Goal: Task Accomplishment & Management: Complete application form

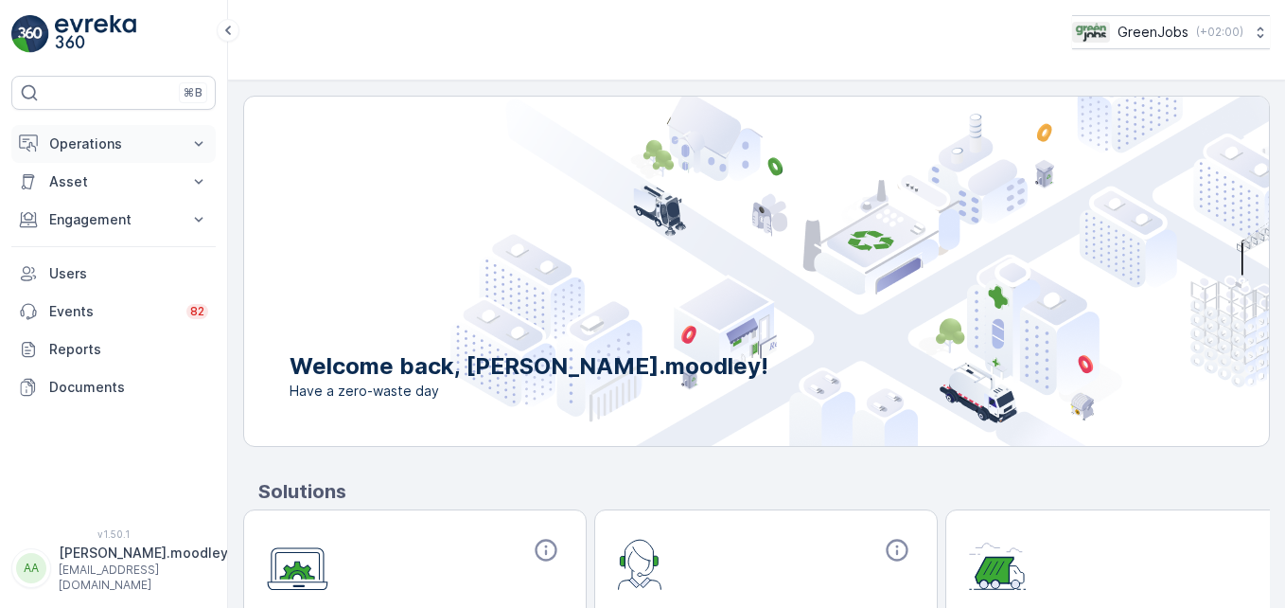
click at [201, 144] on icon at bounding box center [199, 143] width 9 height 5
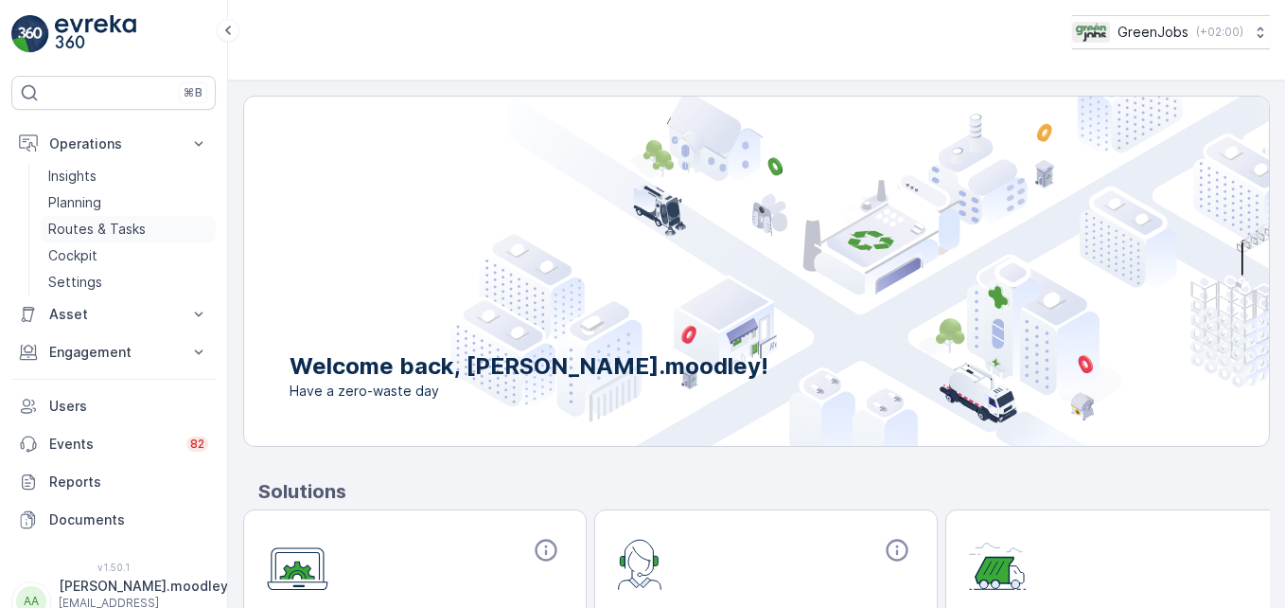
click at [110, 226] on p "Routes & Tasks" at bounding box center [96, 229] width 97 height 19
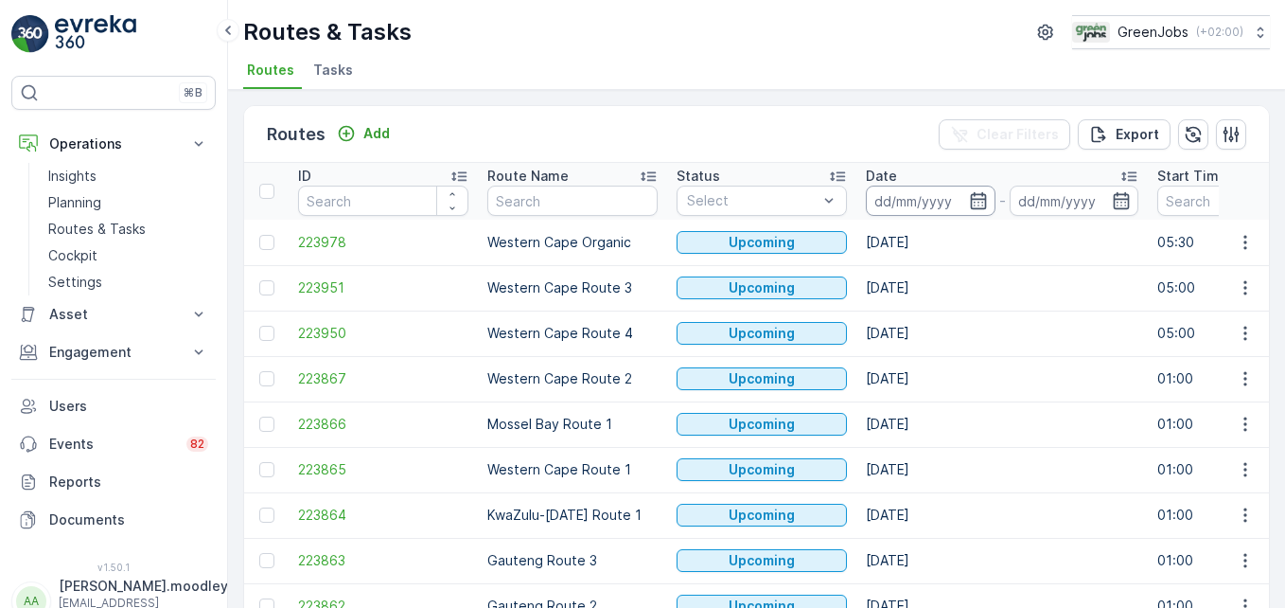
click at [884, 198] on input at bounding box center [931, 200] width 130 height 30
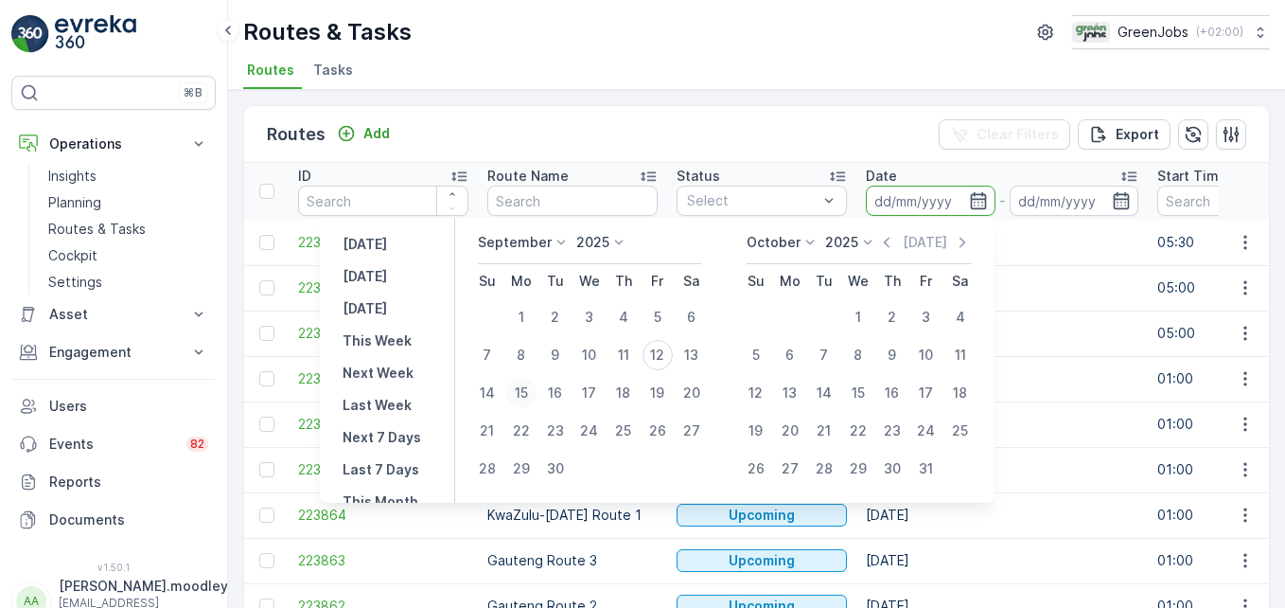
click at [524, 391] on div "15" at bounding box center [521, 393] width 30 height 30
type input "[DATE]"
click at [524, 391] on div "15" at bounding box center [521, 393] width 30 height 30
type input "[DATE]"
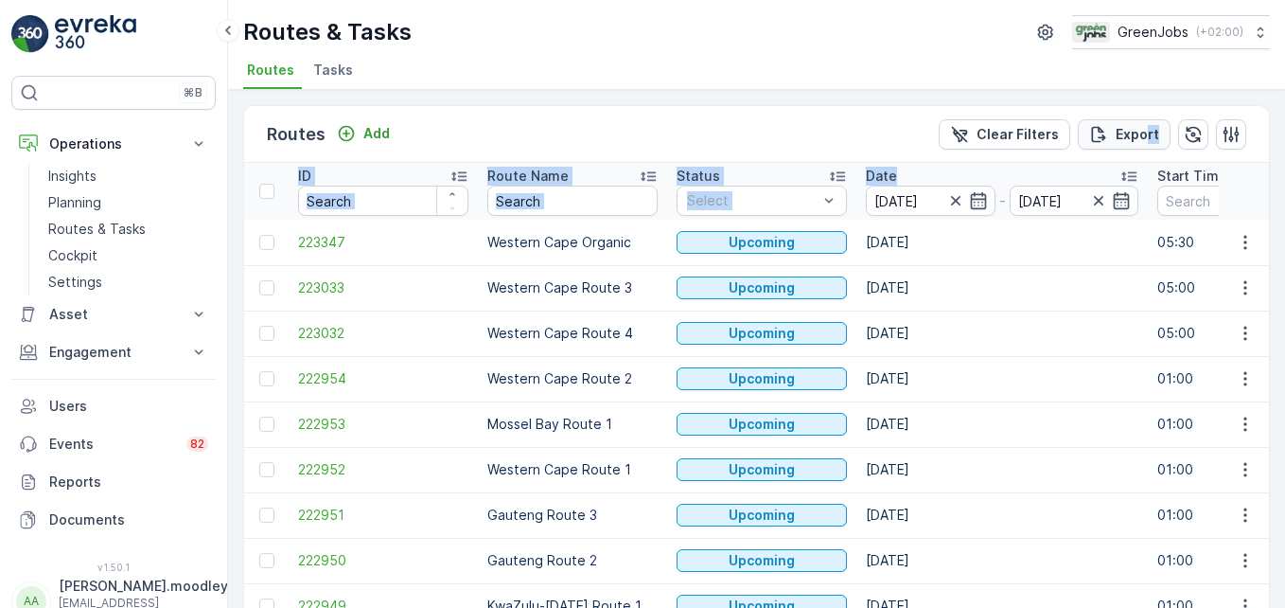
click at [919, 143] on div "Routes Add Clear Filters Export ID Route Name Status Select Date 15.09.2025 - 1…" at bounding box center [756, 440] width 1027 height 670
click at [919, 245] on td "[DATE]" at bounding box center [1001, 242] width 291 height 45
drag, startPoint x: 1008, startPoint y: 244, endPoint x: 1178, endPoint y: 340, distance: 195.3
drag, startPoint x: 1178, startPoint y: 340, endPoint x: 1051, endPoint y: 523, distance: 223.1
click at [919, 523] on td "[DATE]" at bounding box center [1001, 514] width 291 height 45
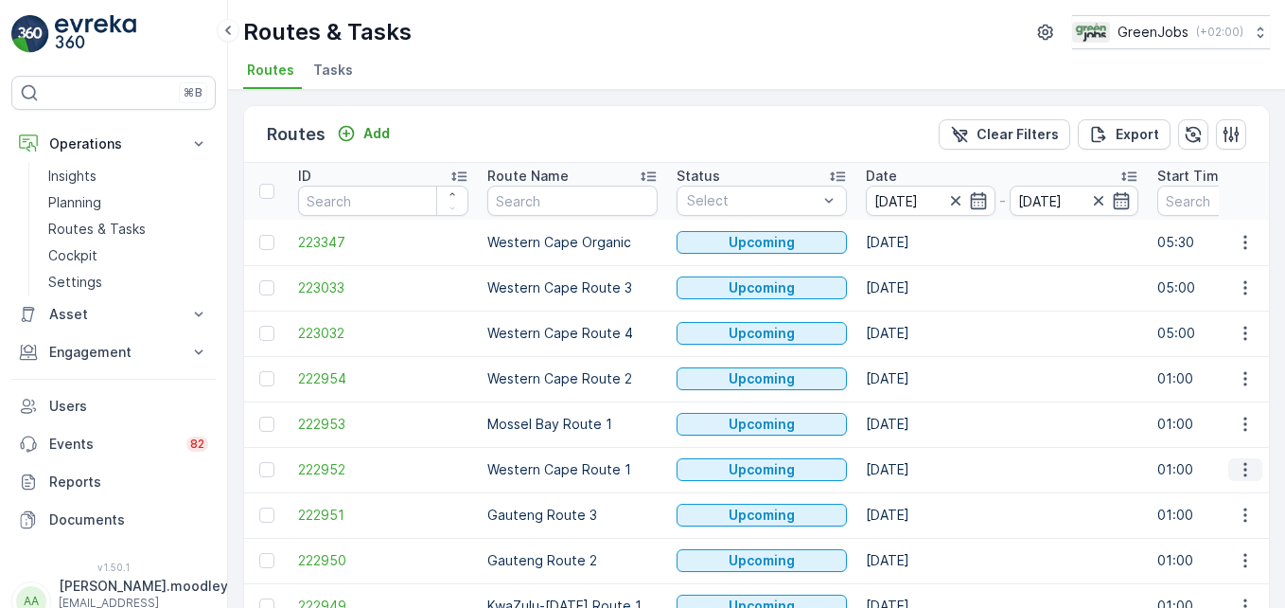
click at [919, 467] on icon "button" at bounding box center [1245, 469] width 19 height 19
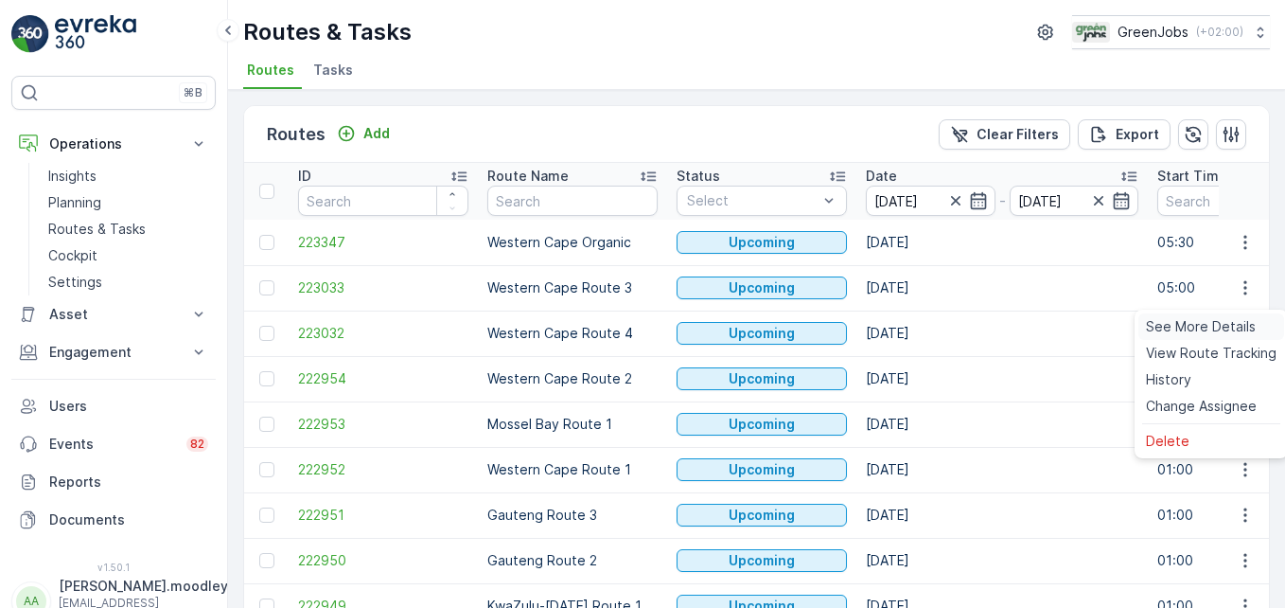
click at [919, 324] on span "See More Details" at bounding box center [1201, 326] width 110 height 19
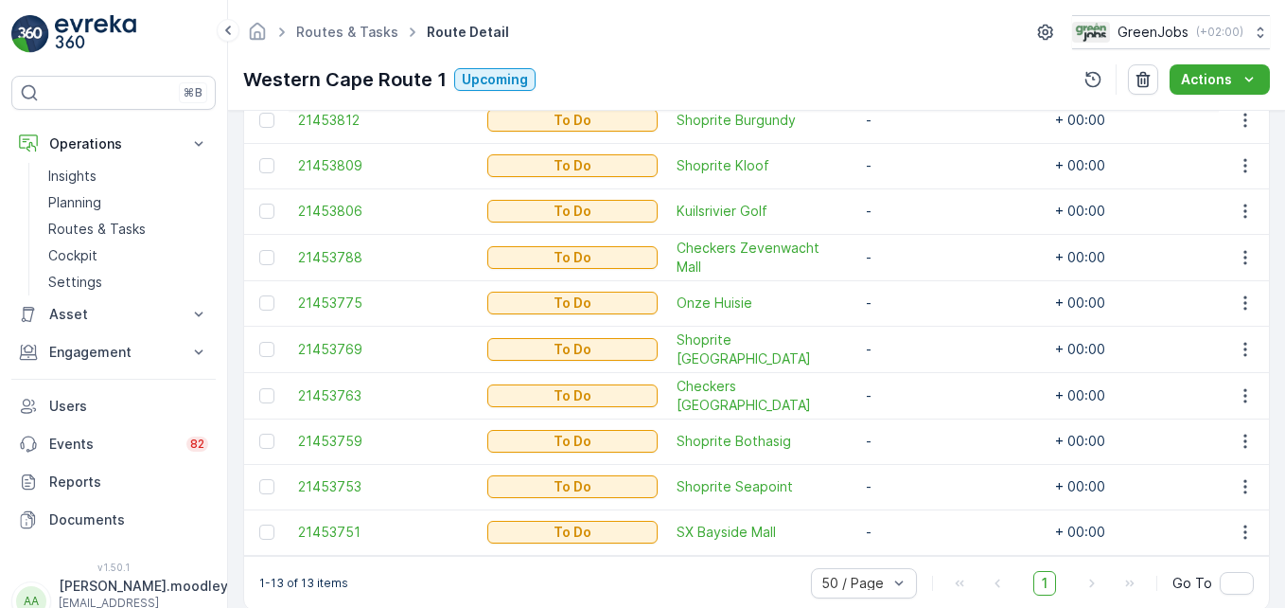
scroll to position [756, 0]
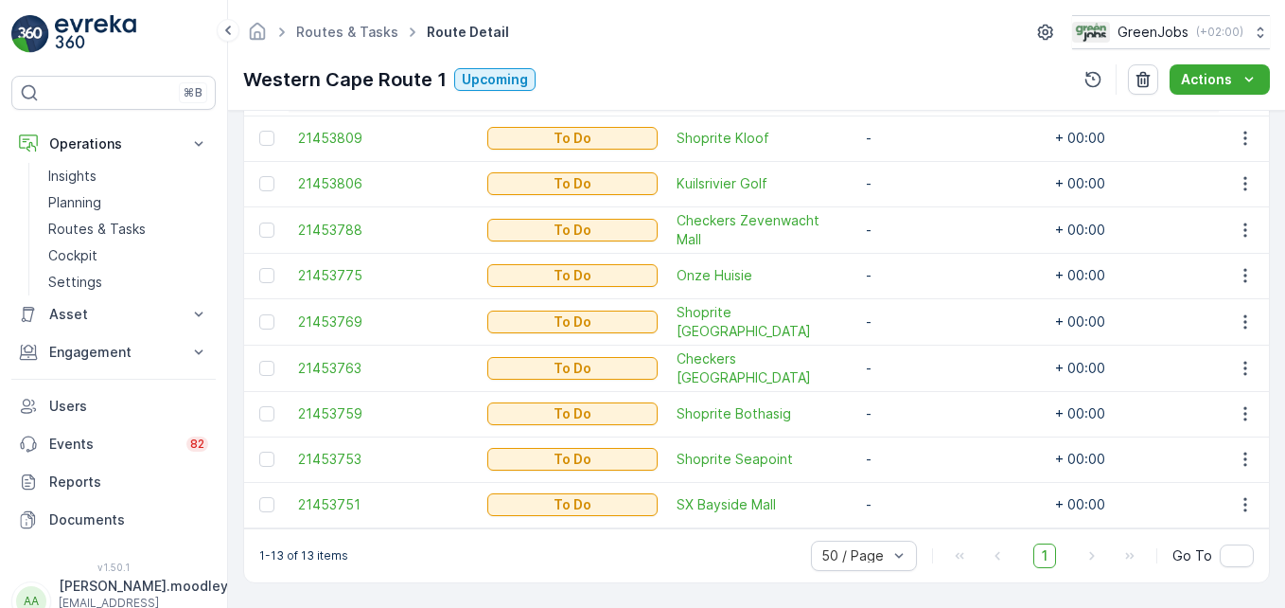
click at [617, 559] on div "1-13 of 13 items 50 / Page 1 Go To" at bounding box center [756, 555] width 1025 height 54
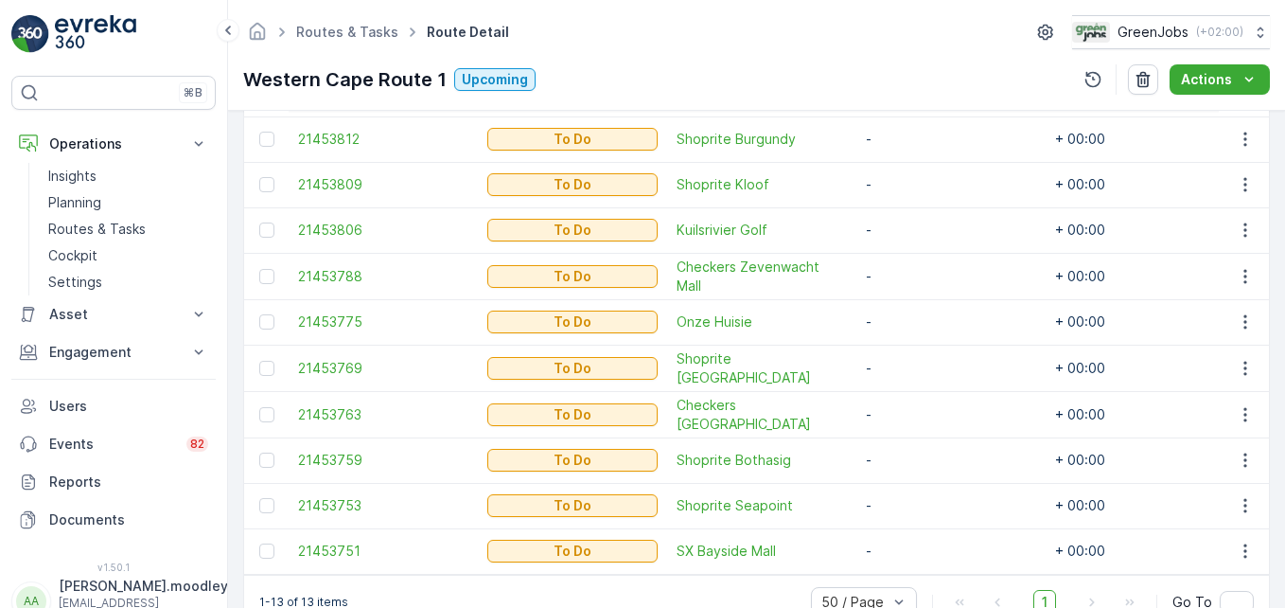
scroll to position [661, 0]
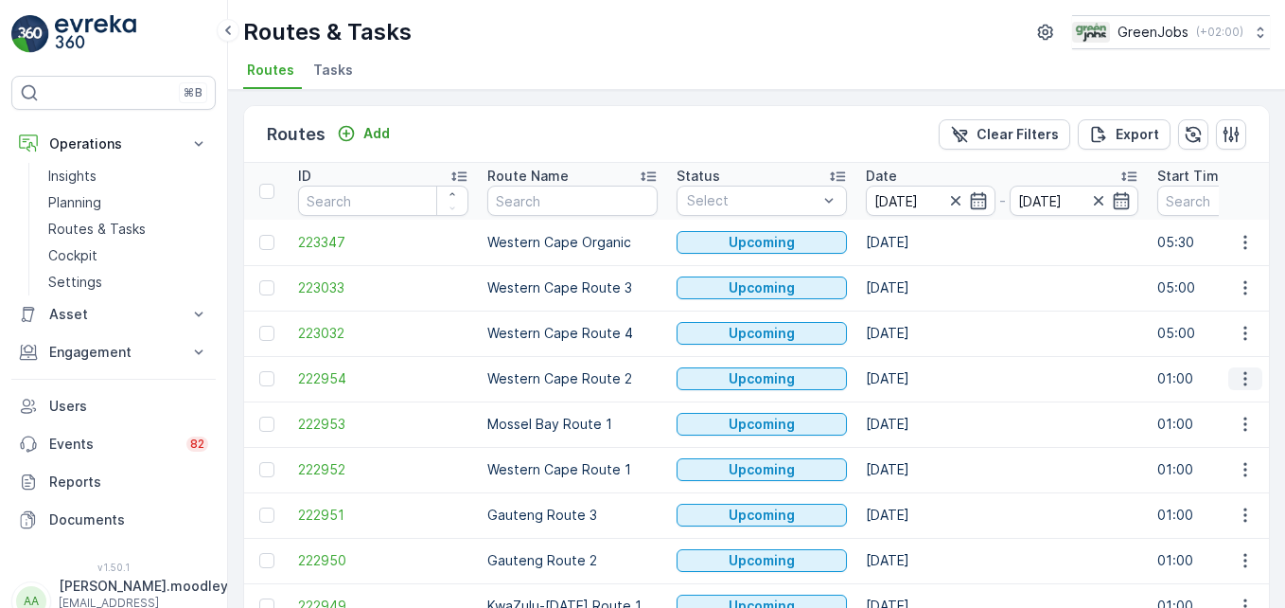
click at [919, 383] on icon "button" at bounding box center [1245, 378] width 19 height 19
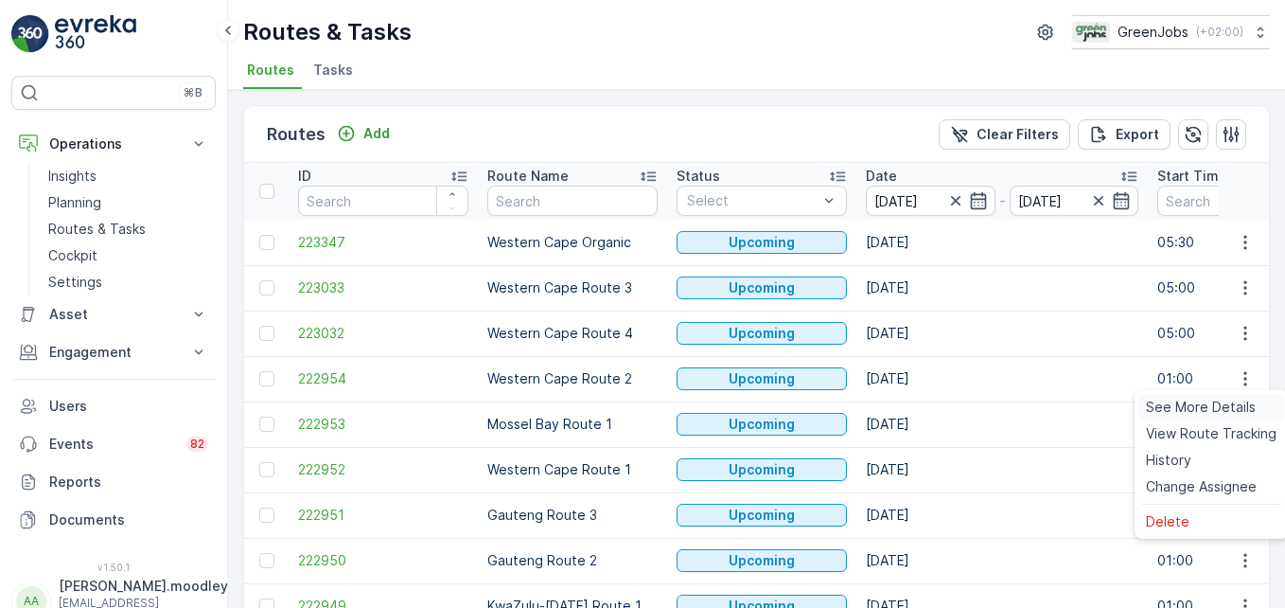
click at [919, 402] on span "See More Details" at bounding box center [1201, 406] width 110 height 19
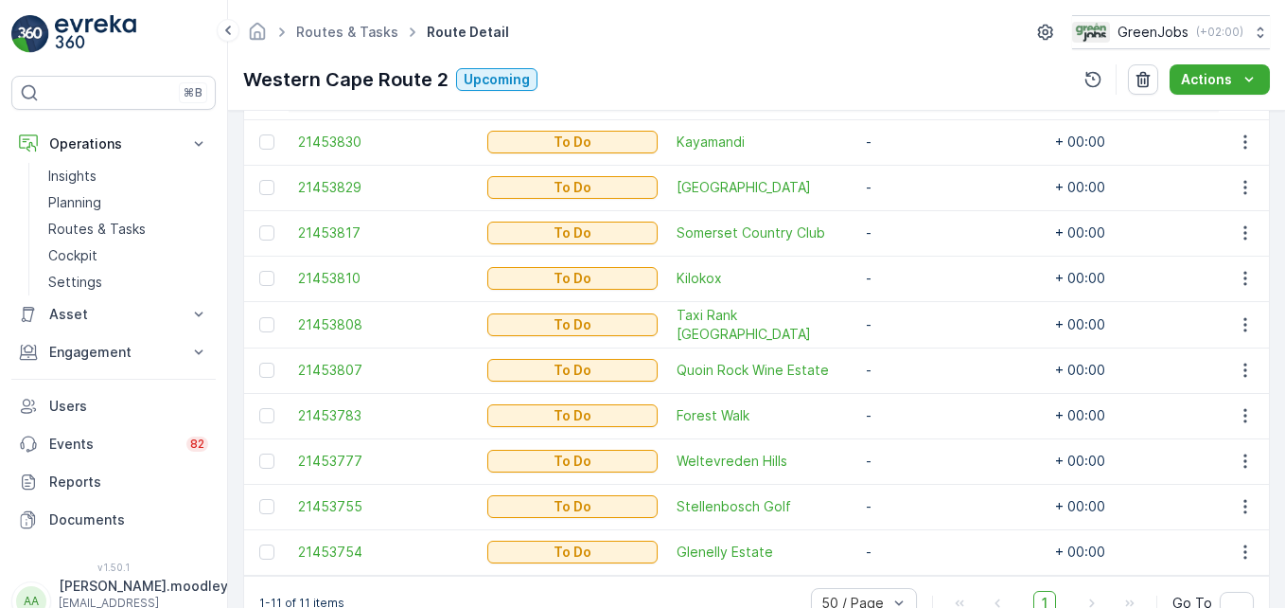
scroll to position [665, 0]
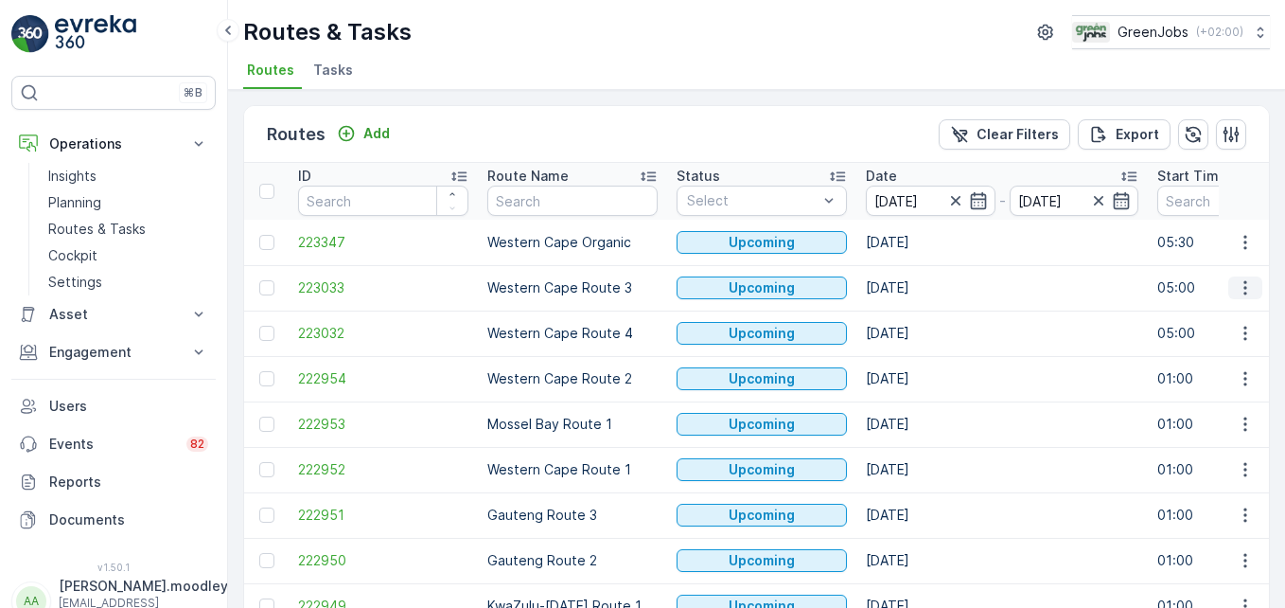
click at [919, 291] on icon "button" at bounding box center [1245, 287] width 19 height 19
click at [919, 313] on span "See More Details" at bounding box center [1201, 316] width 110 height 19
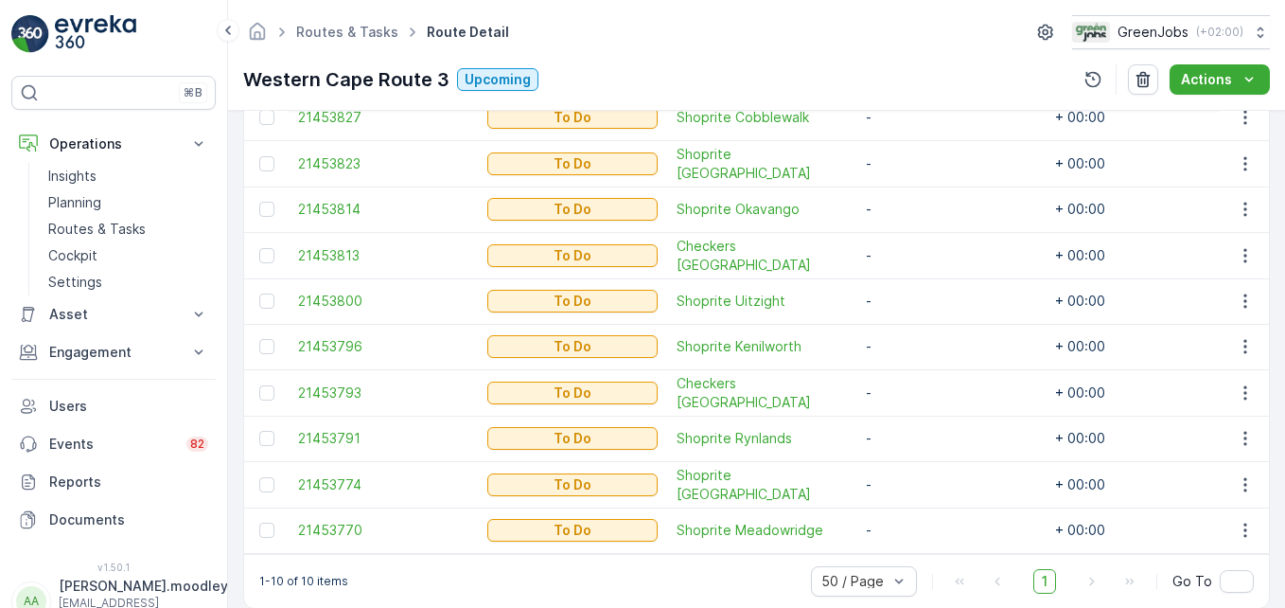
scroll to position [621, 0]
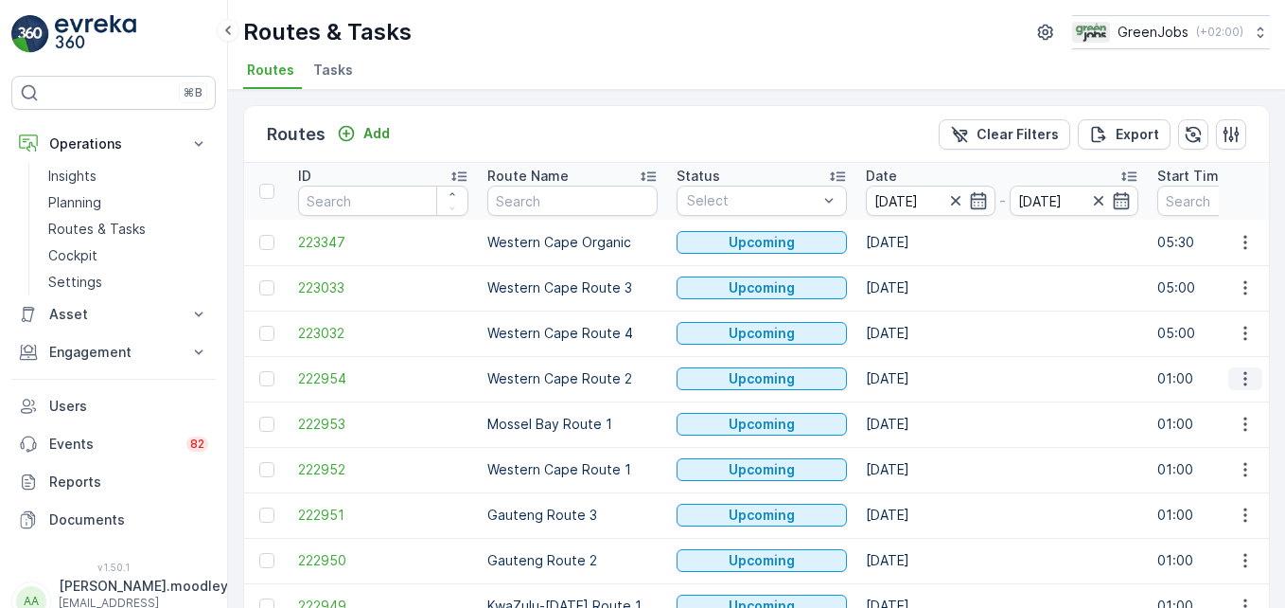
click at [919, 375] on icon "button" at bounding box center [1245, 378] width 19 height 19
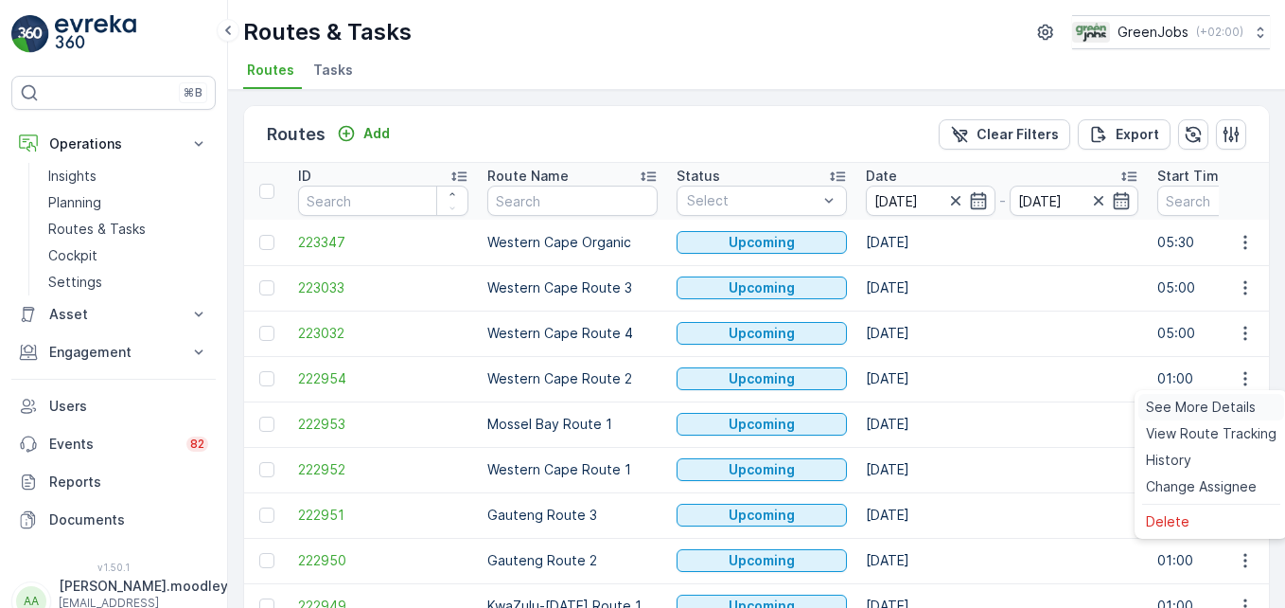
click at [919, 403] on span "See More Details" at bounding box center [1201, 406] width 110 height 19
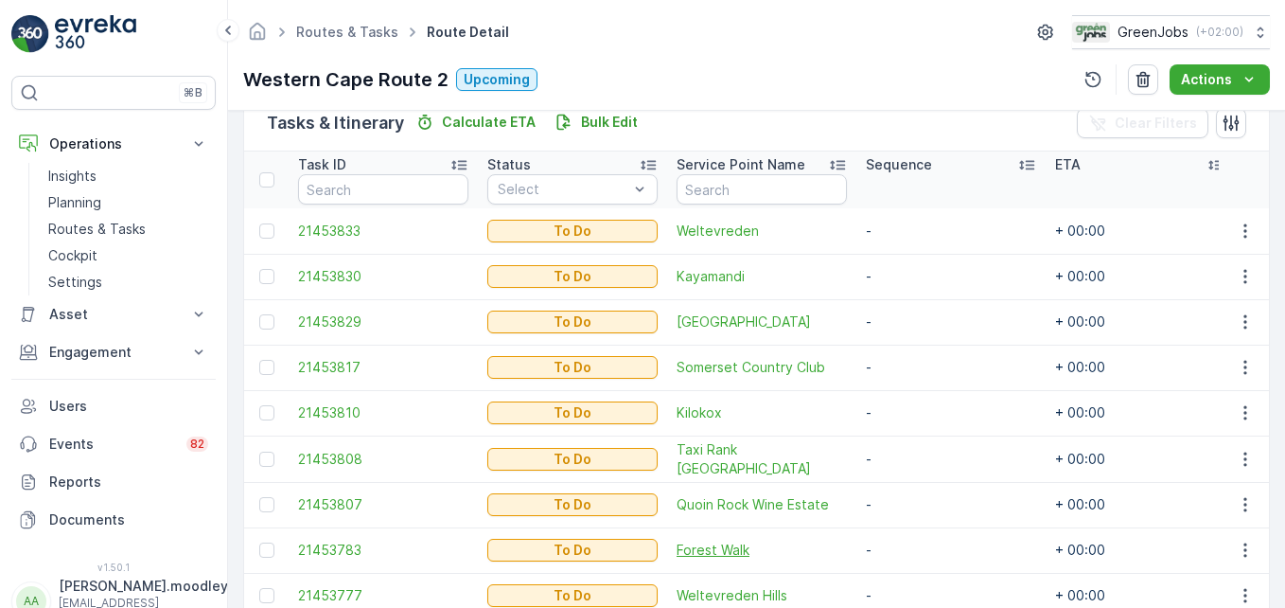
scroll to position [473, 0]
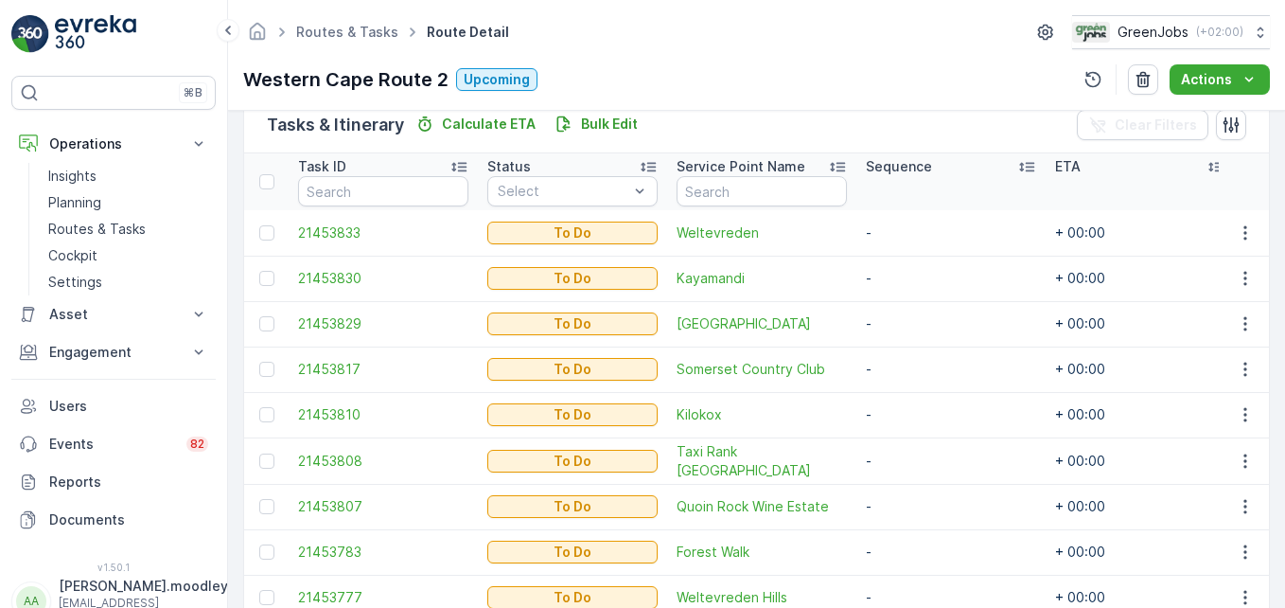
click at [912, 425] on td "-" at bounding box center [950, 414] width 189 height 45
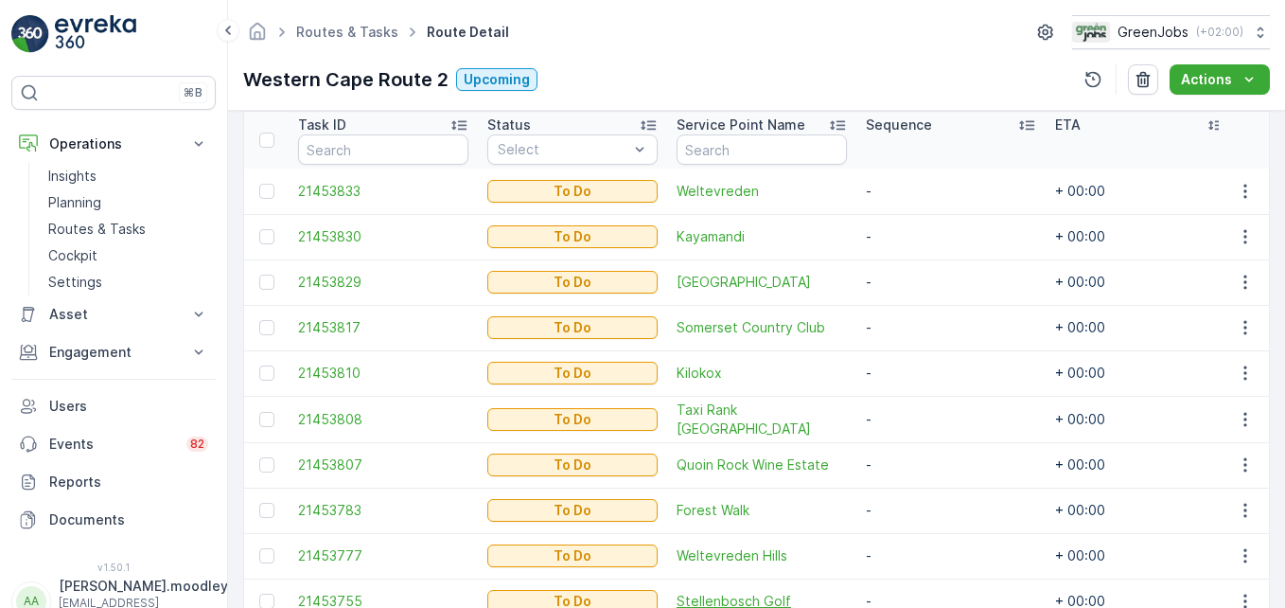
scroll to position [665, 0]
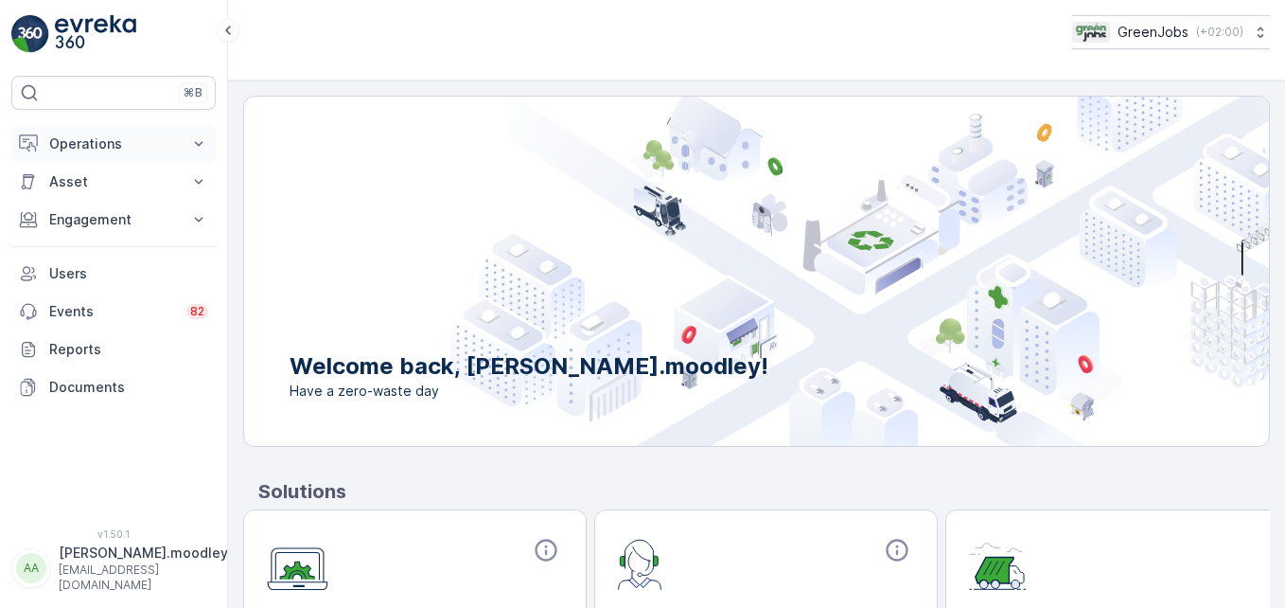
click at [202, 138] on icon at bounding box center [198, 143] width 19 height 19
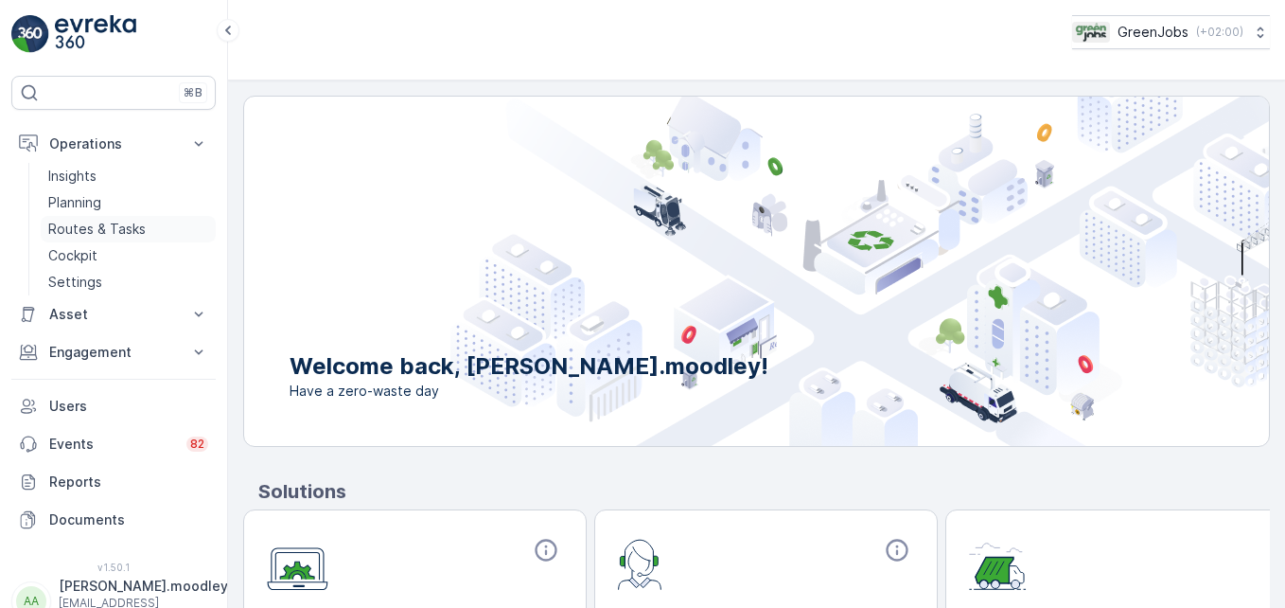
click at [97, 229] on p "Routes & Tasks" at bounding box center [96, 229] width 97 height 19
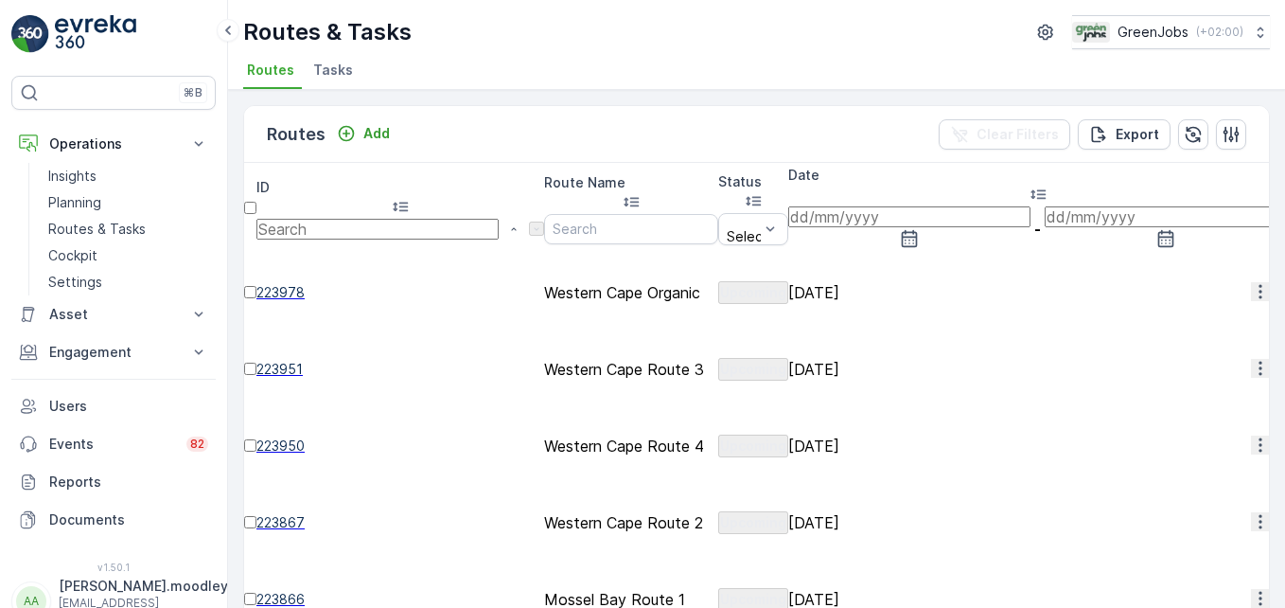
click at [919, 359] on icon "button" at bounding box center [1260, 368] width 19 height 19
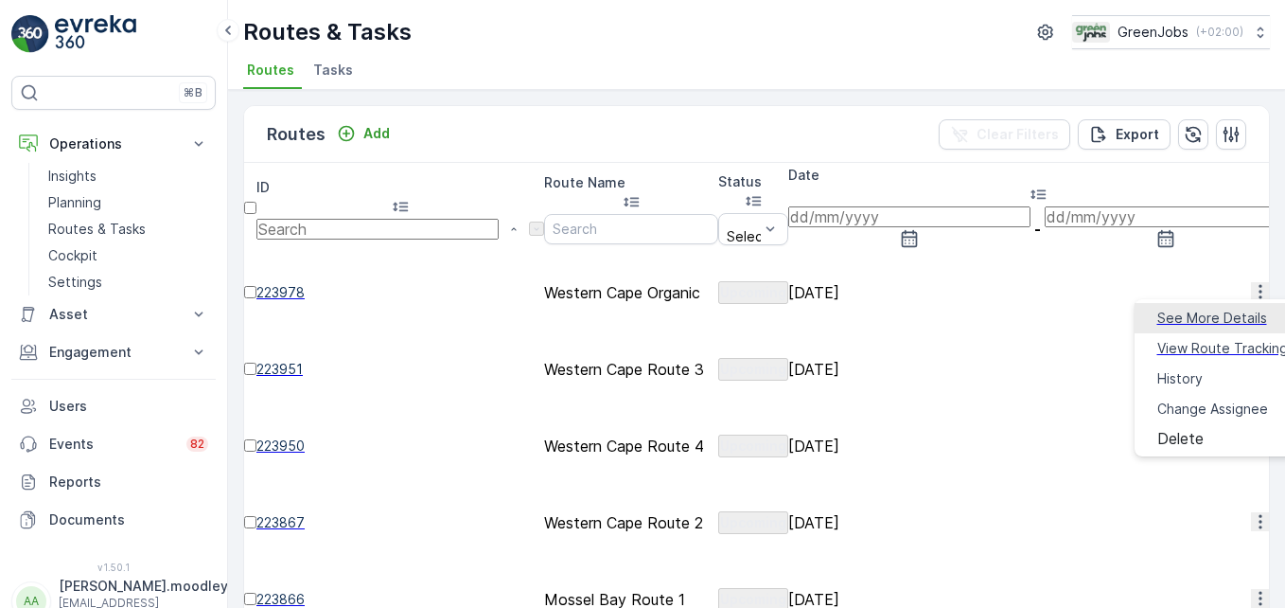
click at [919, 316] on span "See More Details" at bounding box center [1212, 317] width 110 height 19
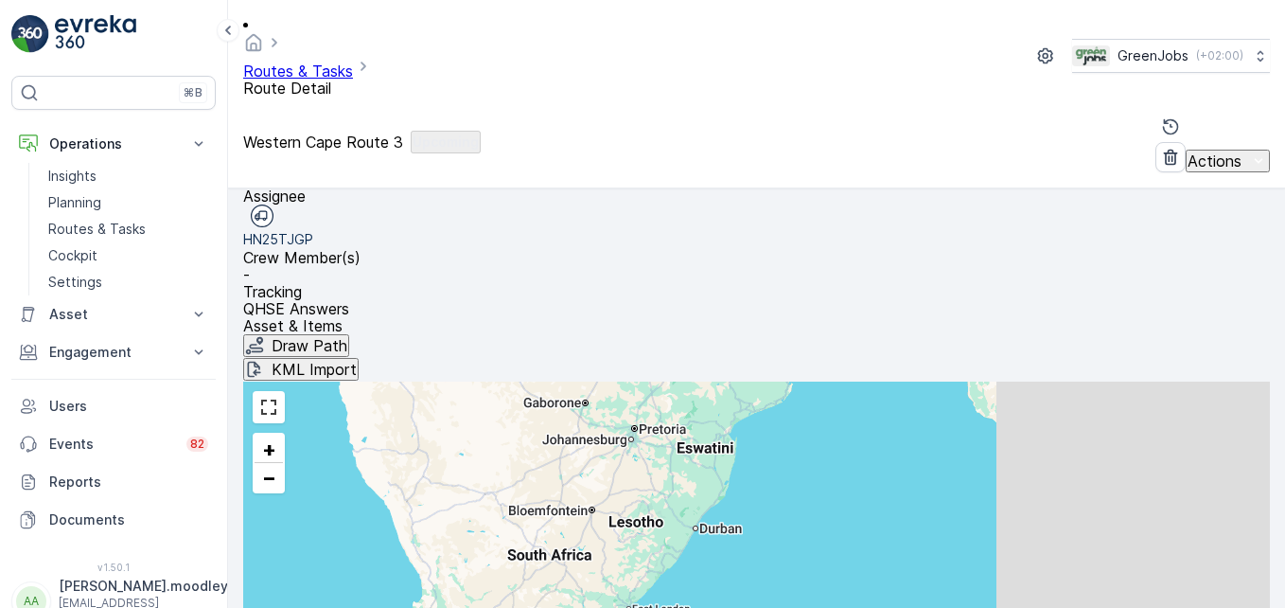
scroll to position [369, 0]
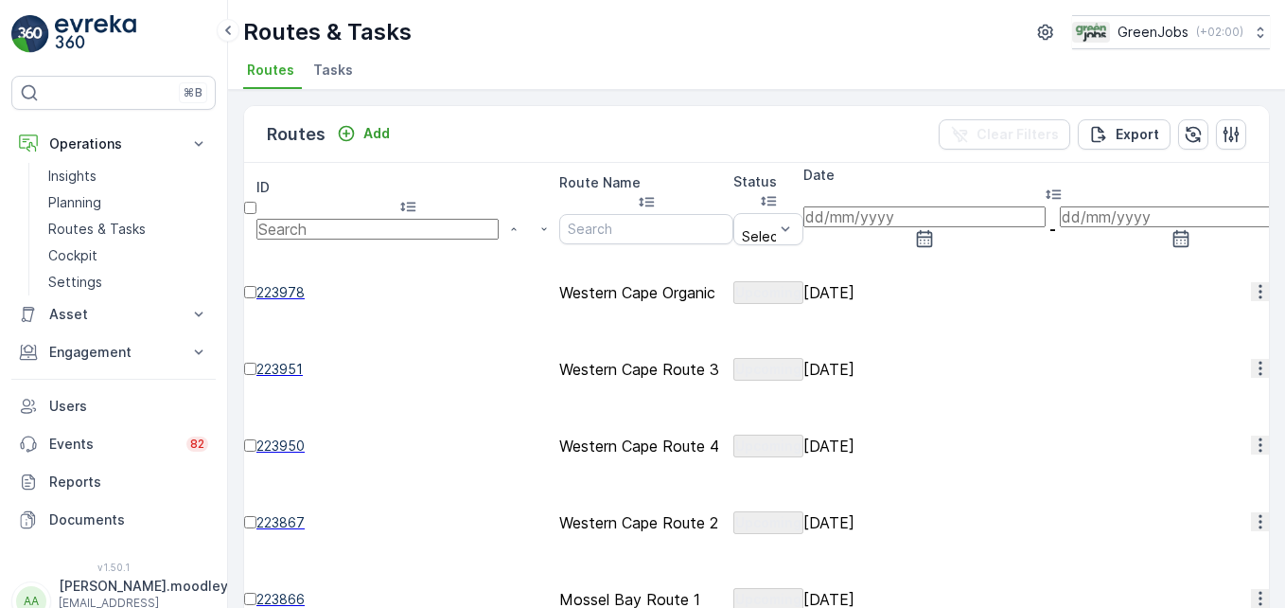
click at [890, 206] on input at bounding box center [924, 216] width 242 height 21
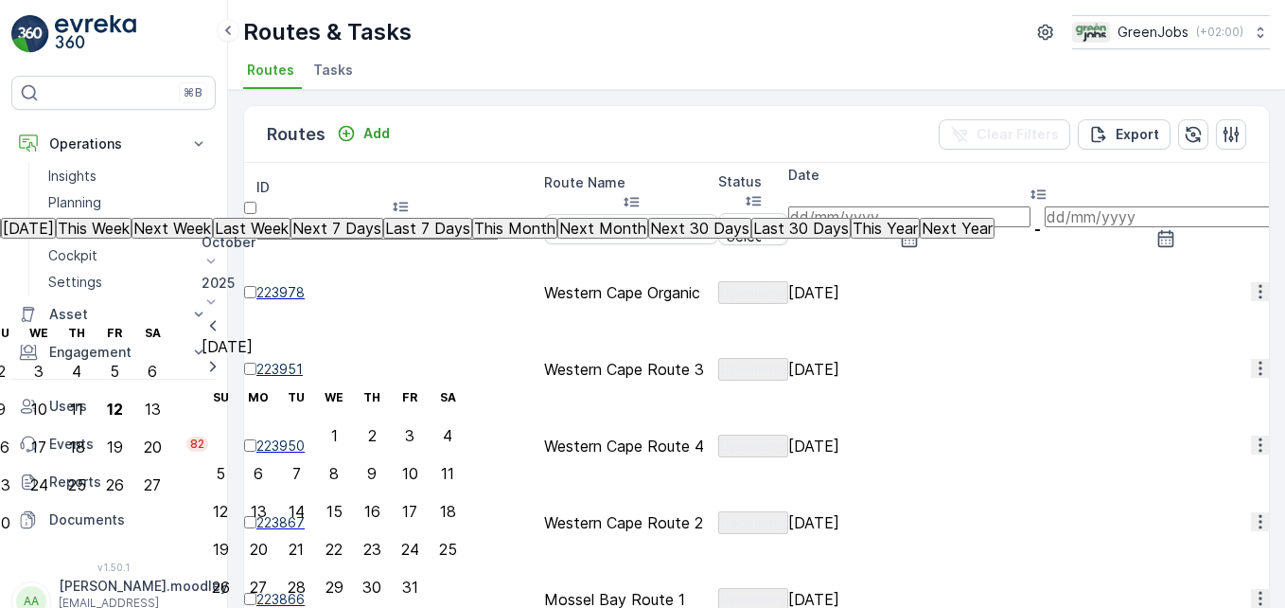
type input "[DATE]"
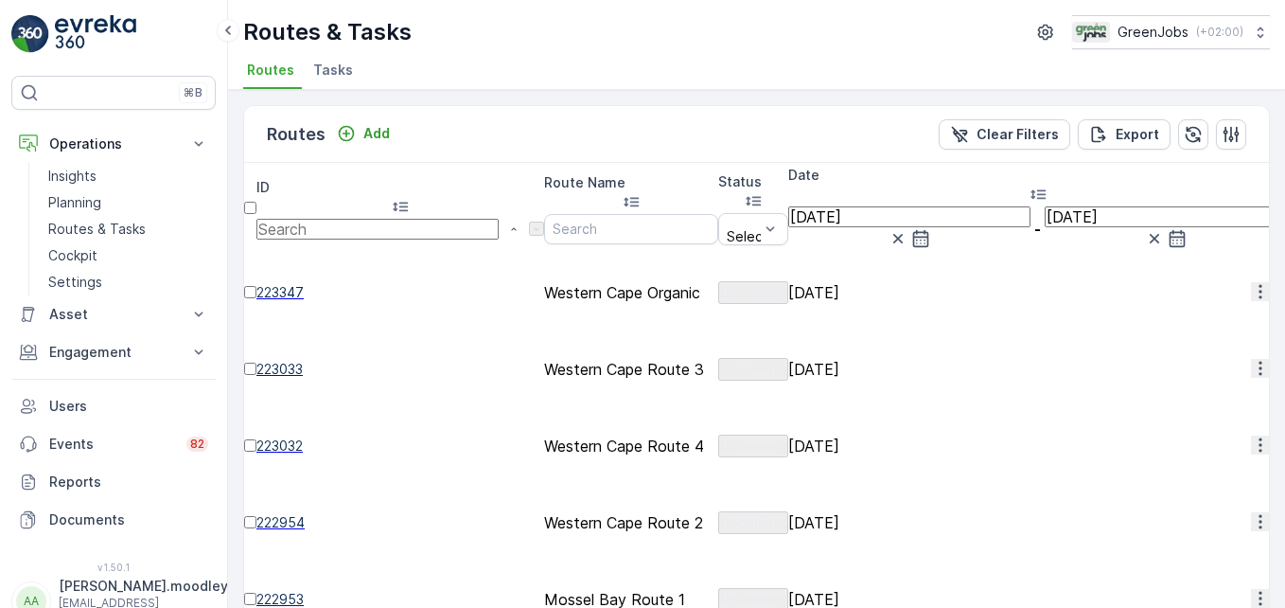
click at [919, 359] on icon "button" at bounding box center [1260, 368] width 19 height 19
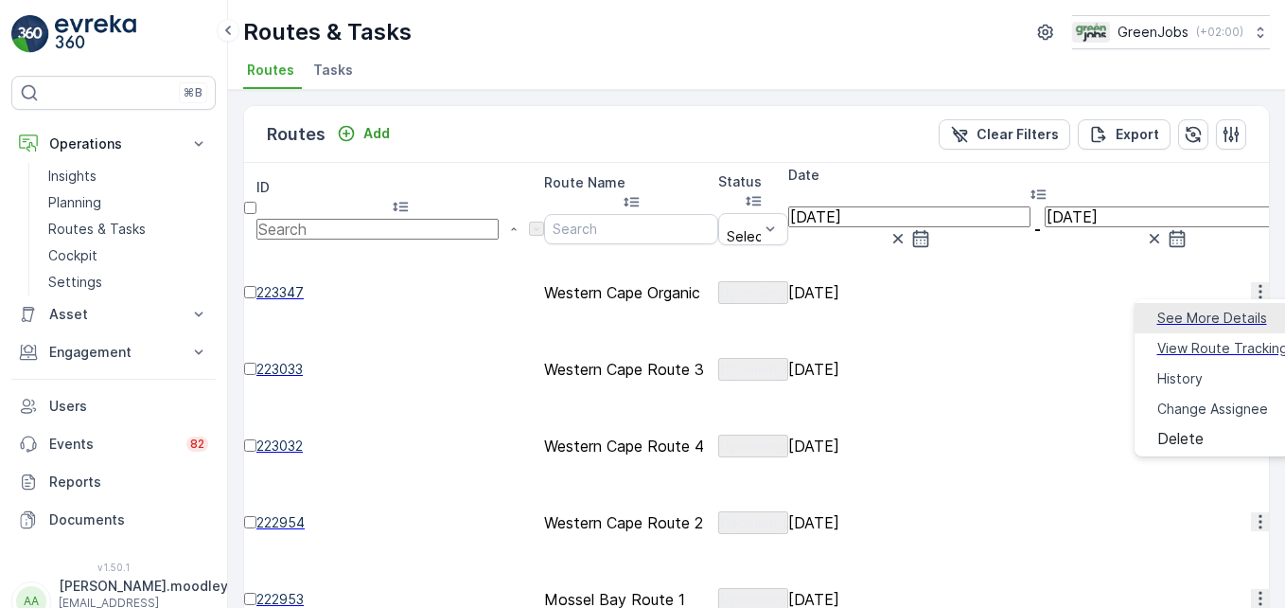
click at [919, 311] on span "See More Details" at bounding box center [1212, 317] width 110 height 19
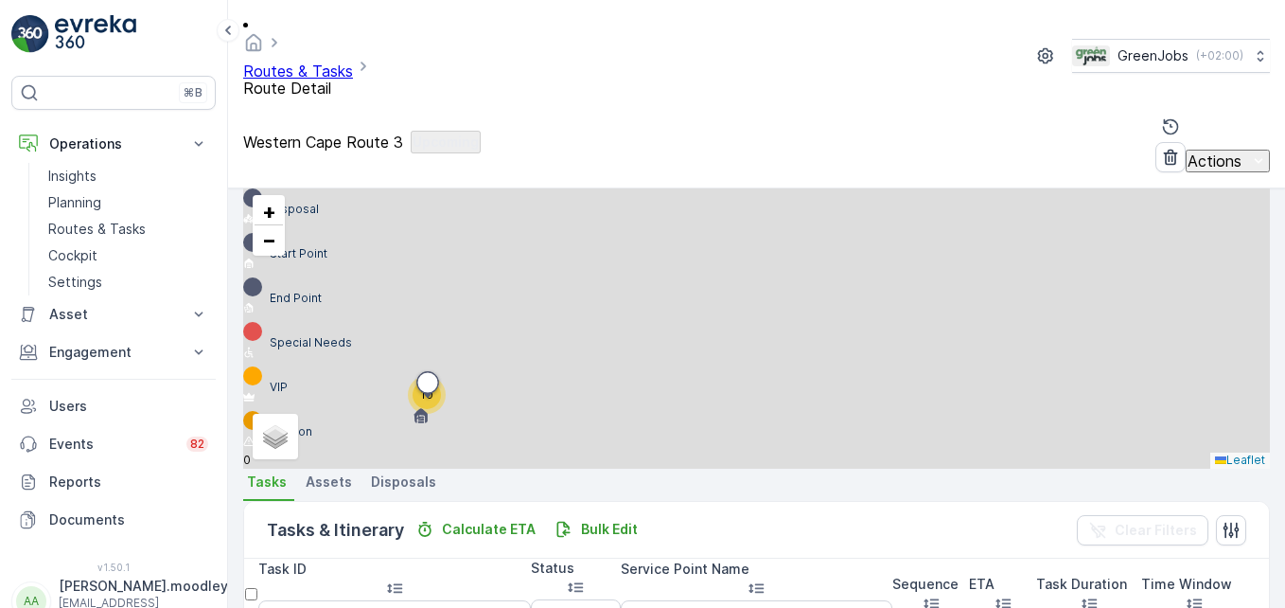
scroll to position [621, 0]
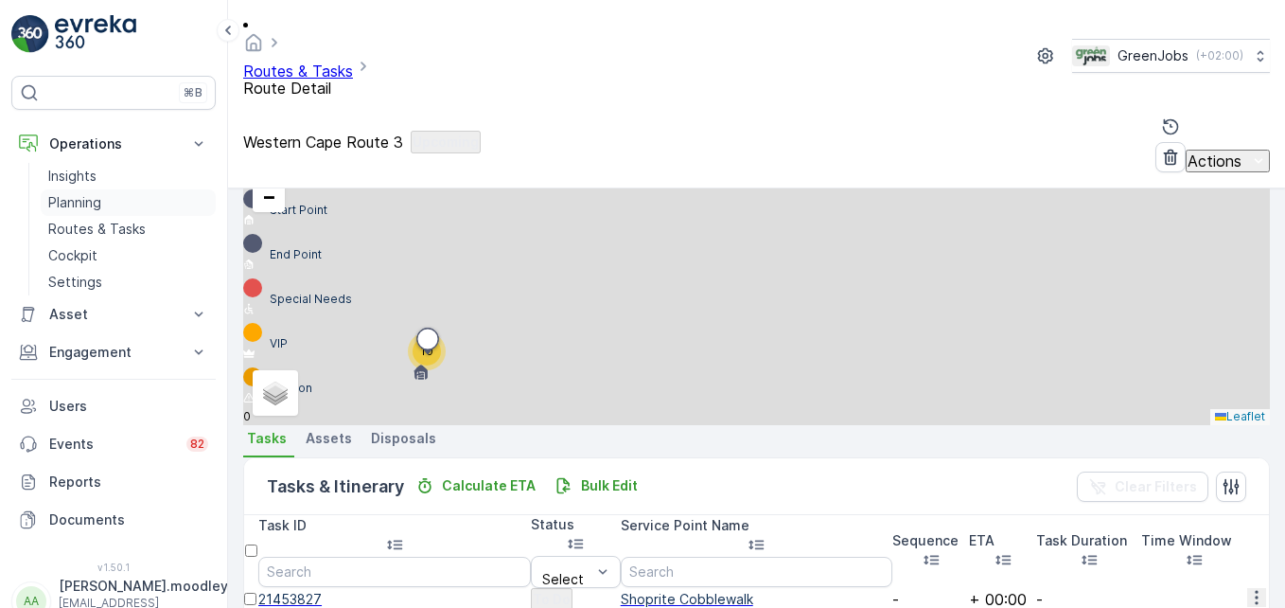
click at [84, 204] on p "Planning" at bounding box center [74, 202] width 53 height 19
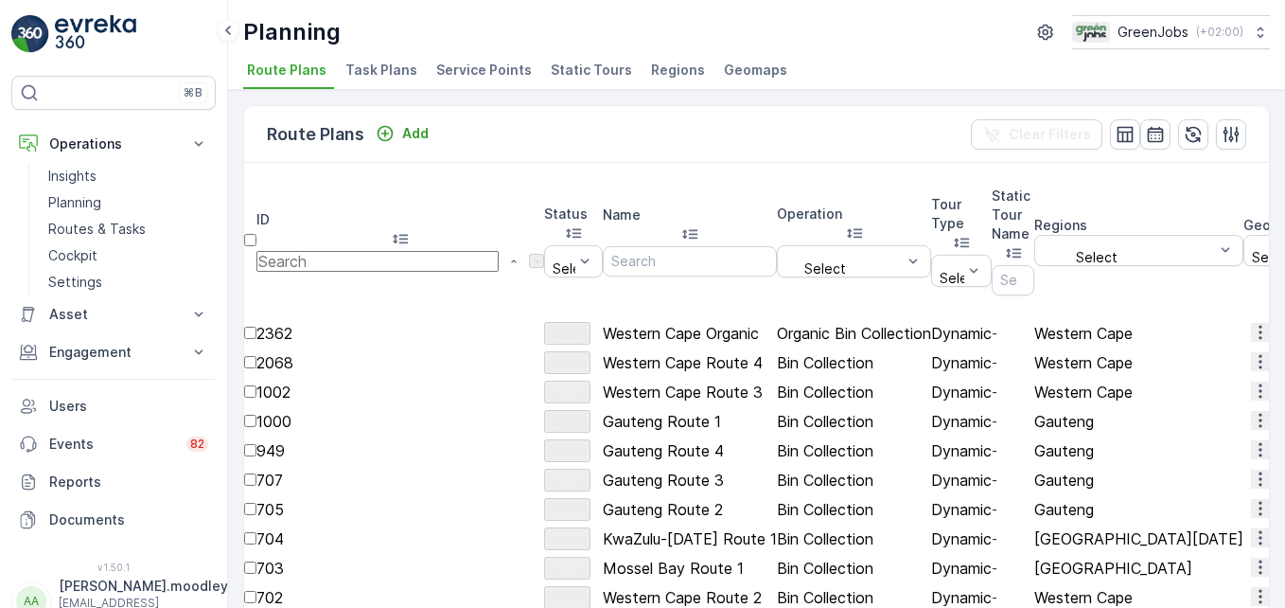
click at [454, 68] on span "Service Points" at bounding box center [484, 70] width 96 height 19
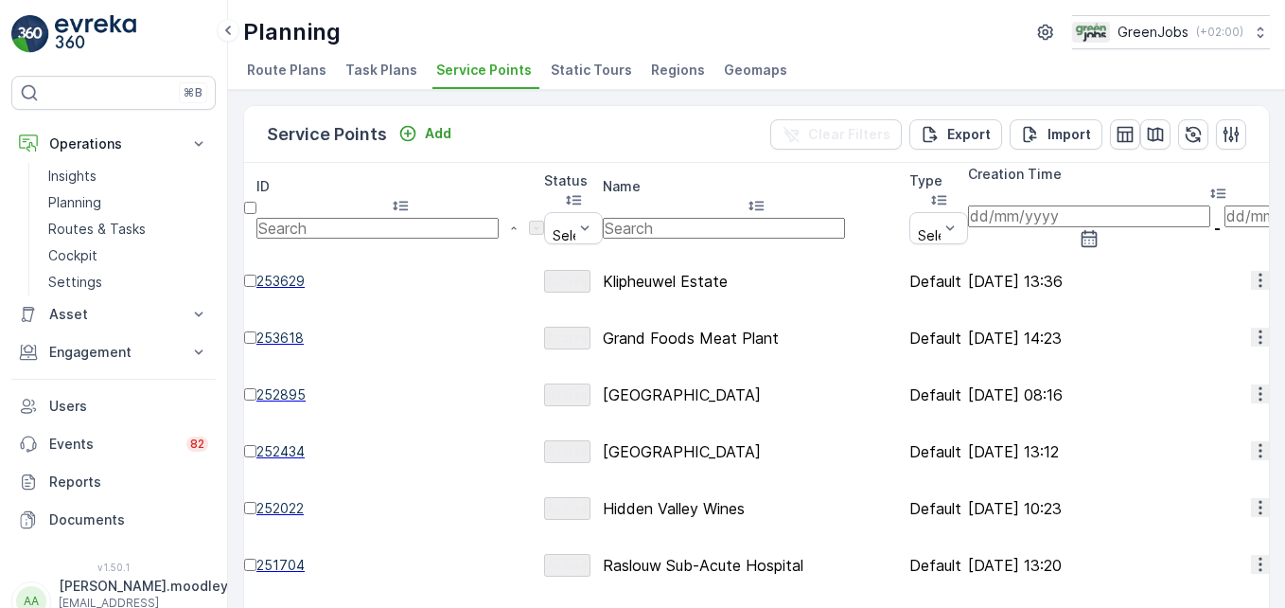
click at [752, 218] on input "text" at bounding box center [724, 228] width 242 height 21
type input "perfe"
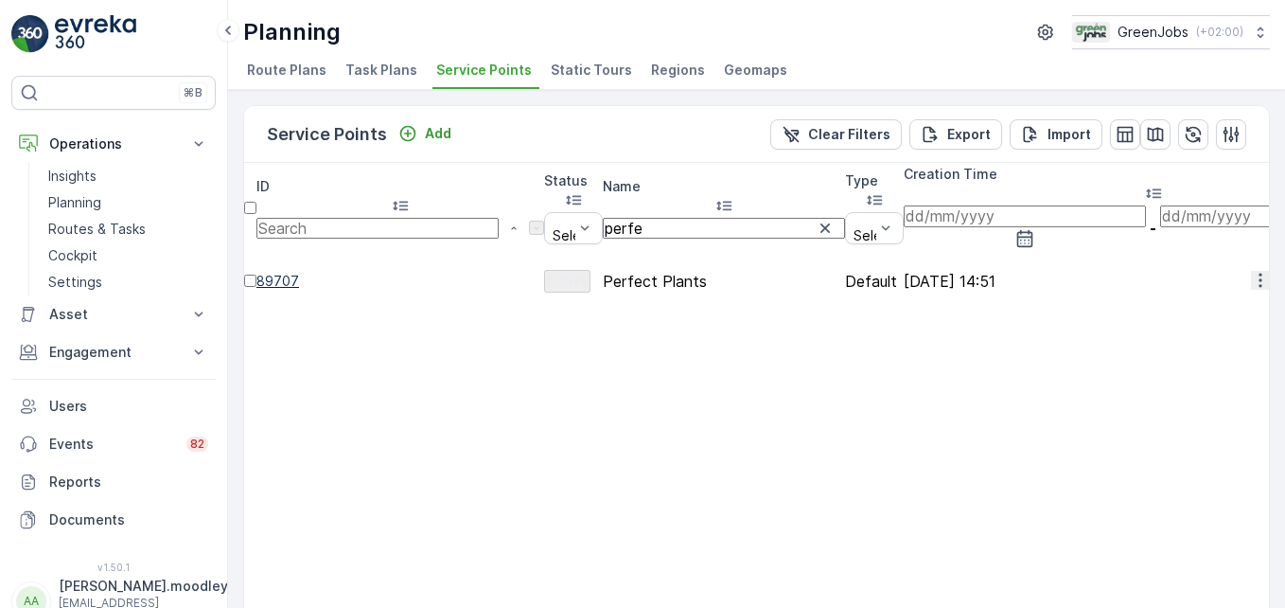
click at [919, 271] on icon "button" at bounding box center [1260, 280] width 19 height 19
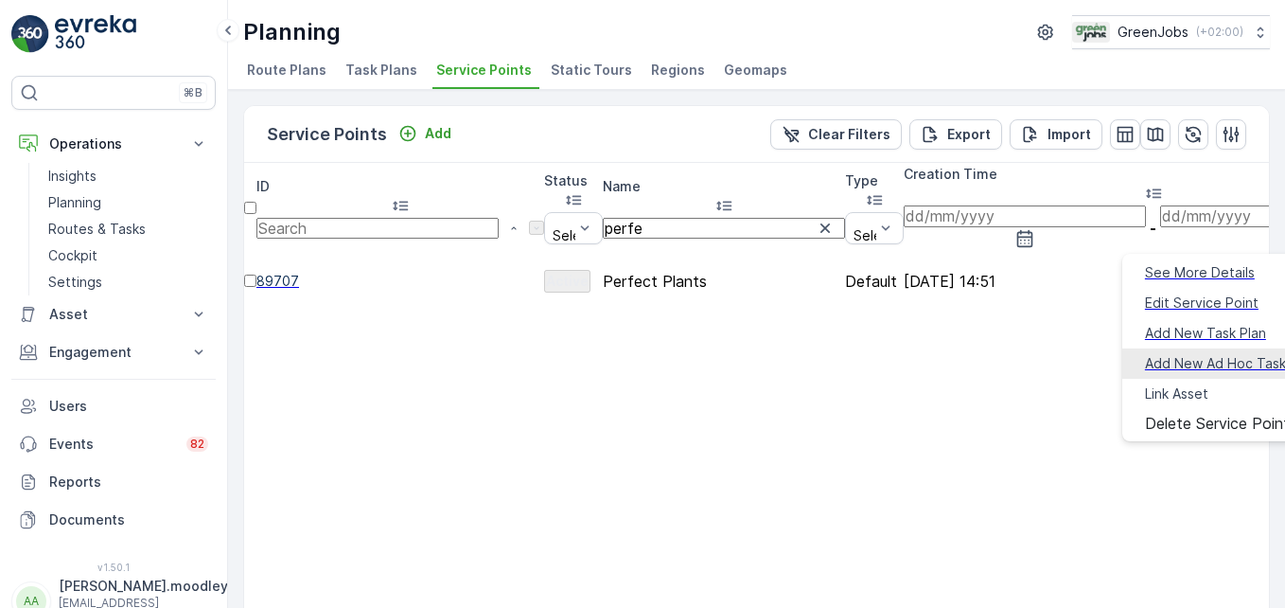
click at [919, 354] on span "Add New Ad Hoc Task" at bounding box center [1215, 363] width 141 height 19
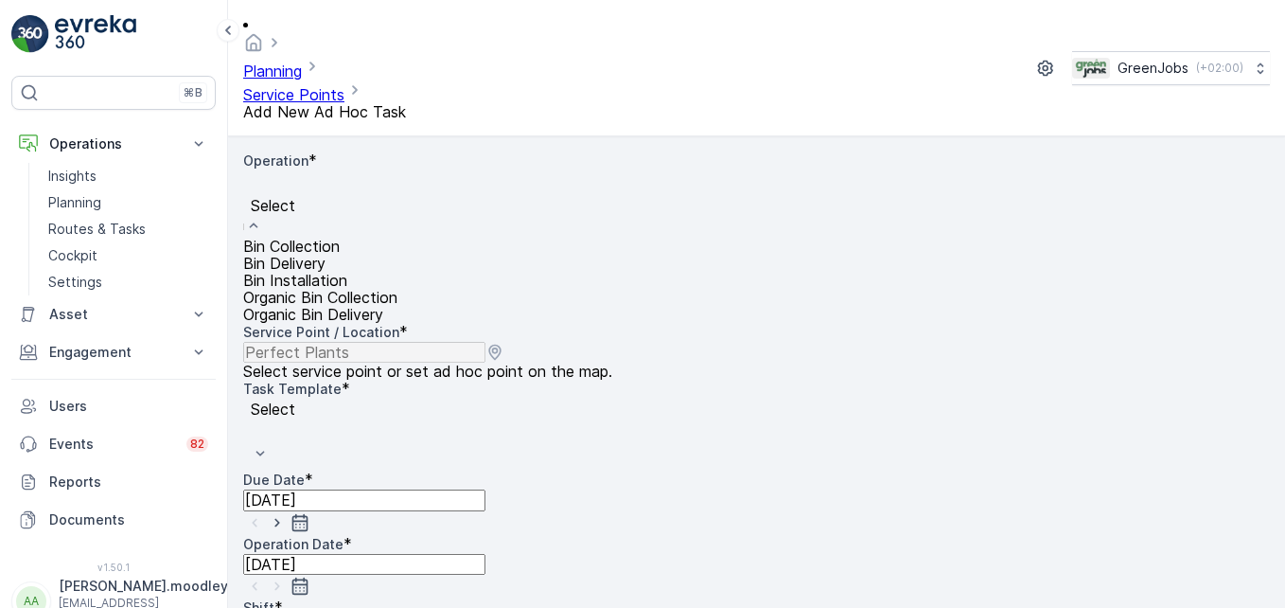
click at [335, 237] on span "Bin Collection" at bounding box center [291, 246] width 97 height 19
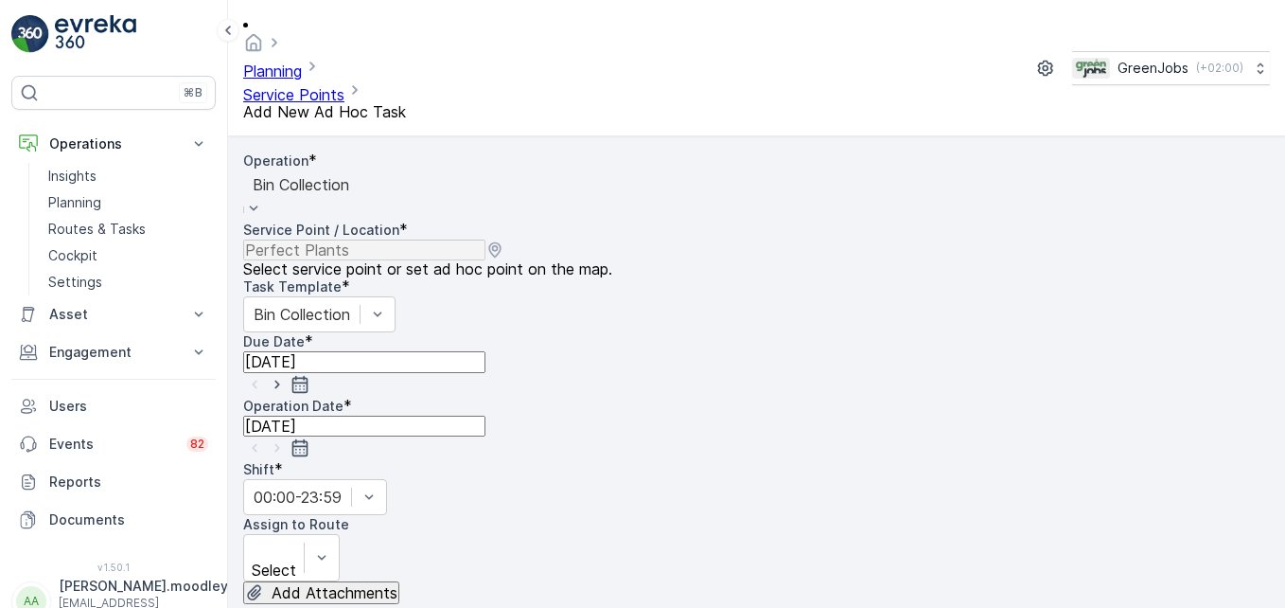
click at [309, 375] on icon "button" at bounding box center [300, 384] width 19 height 19
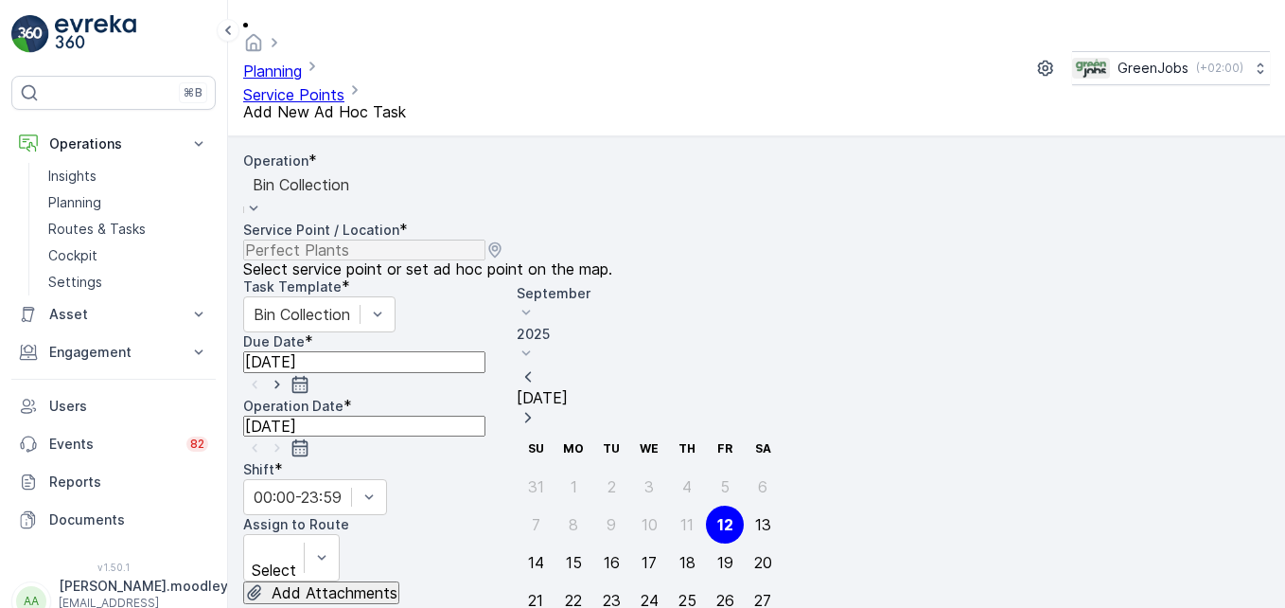
click at [574, 554] on div "15" at bounding box center [574, 562] width 16 height 17
type input "[DATE]"
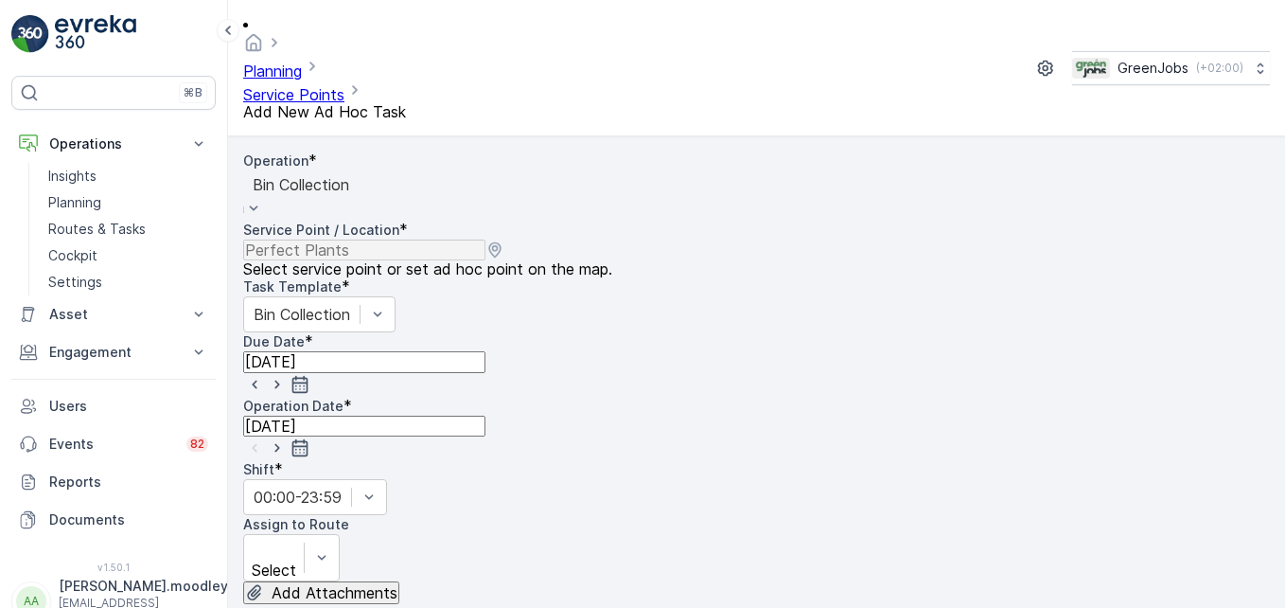
click at [480, 415] on input "[DATE]" at bounding box center [364, 425] width 242 height 21
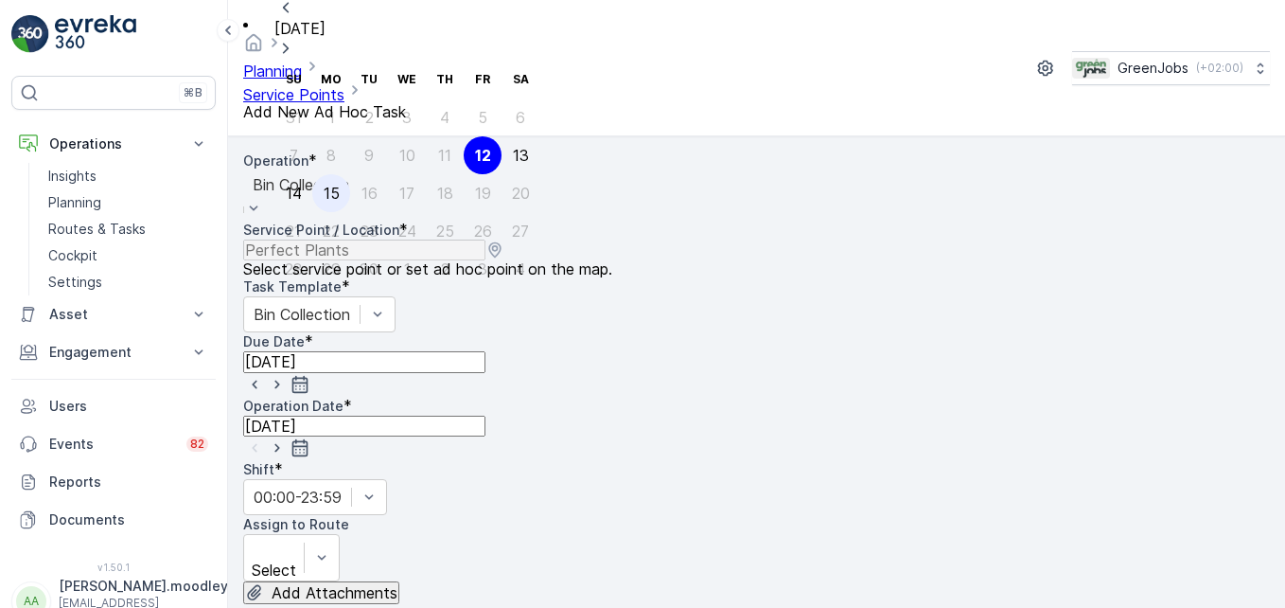
click at [330, 197] on div "15" at bounding box center [332, 193] width 16 height 17
type input "[DATE]"
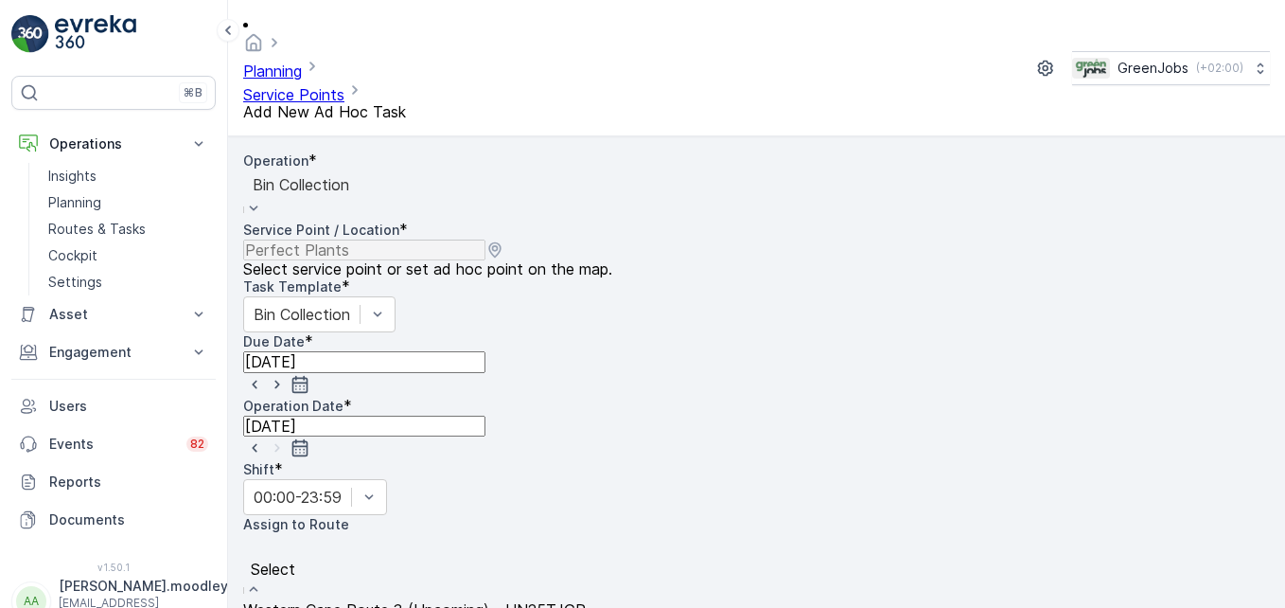
click at [390, 600] on span "Western Cape Route 3 (Upcoming) - HN25TJGP" at bounding box center [414, 609] width 343 height 19
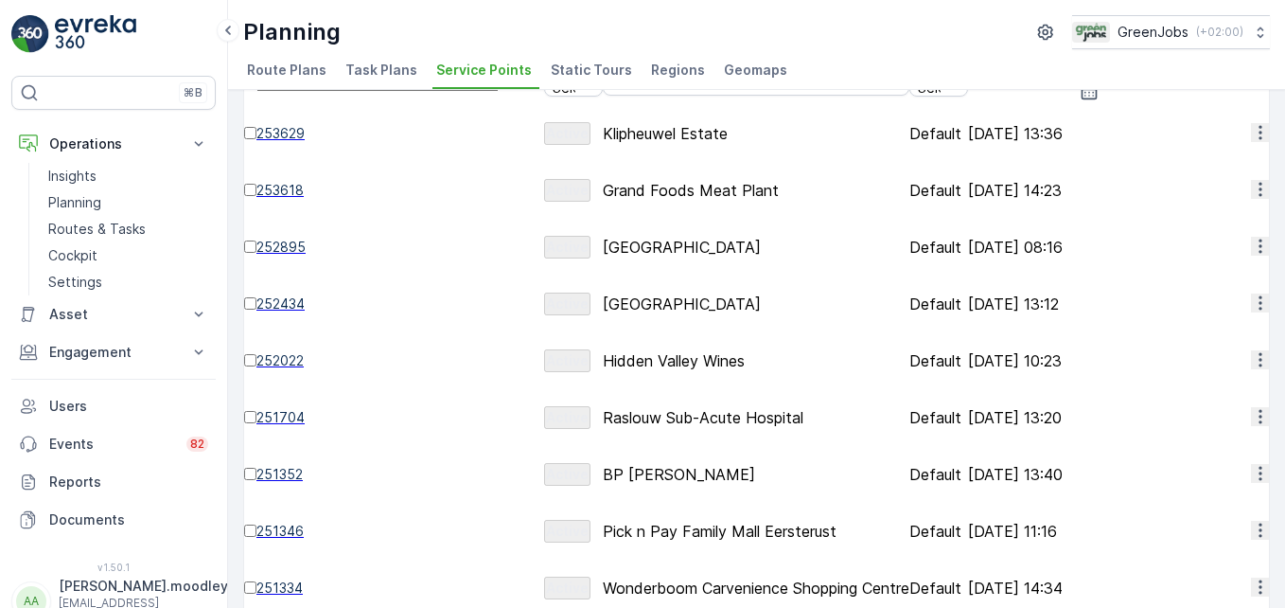
scroll to position [147, 0]
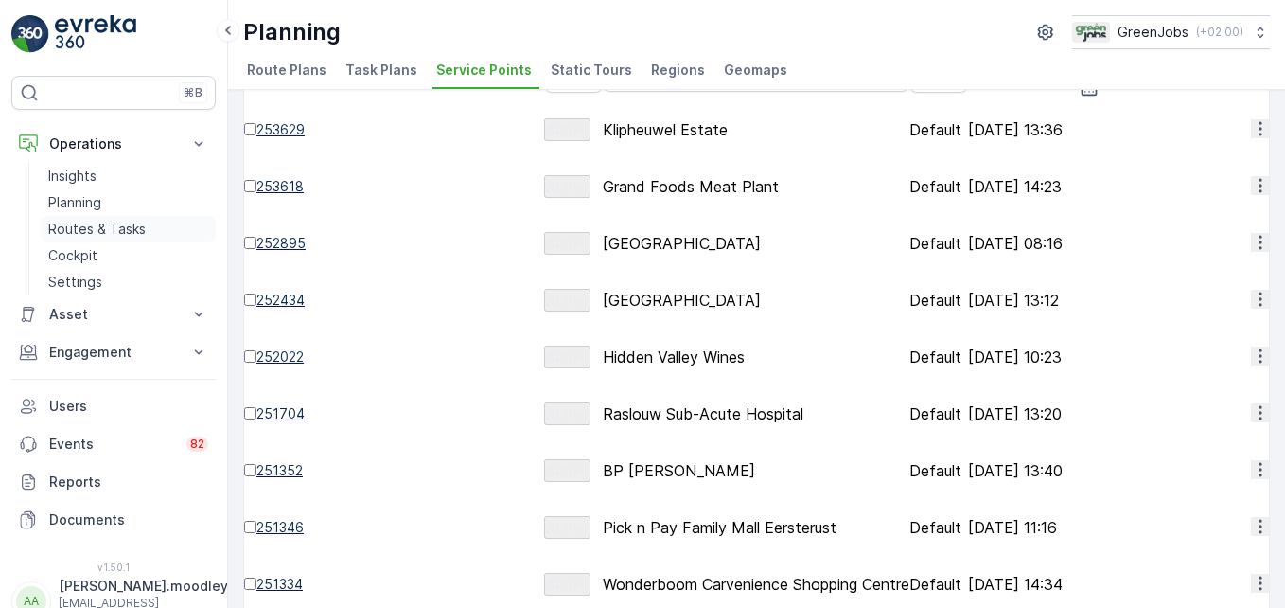
drag, startPoint x: 115, startPoint y: 229, endPoint x: 166, endPoint y: 233, distance: 51.2
click at [115, 229] on p "Routes & Tasks" at bounding box center [96, 229] width 97 height 19
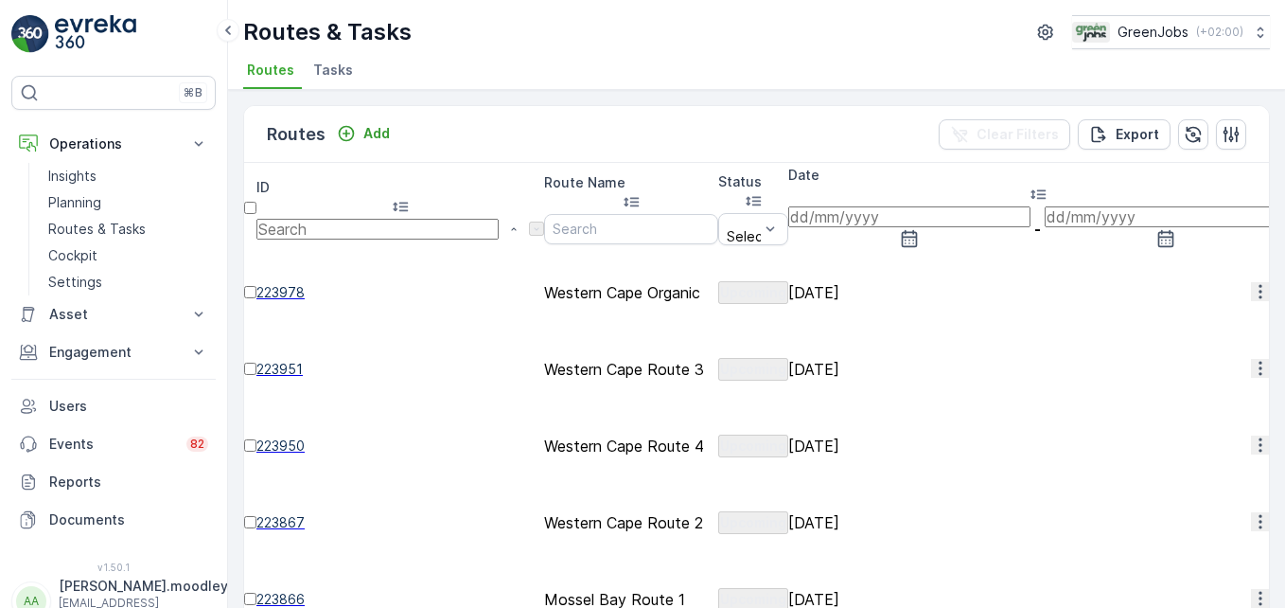
click at [919, 206] on input at bounding box center [909, 216] width 242 height 21
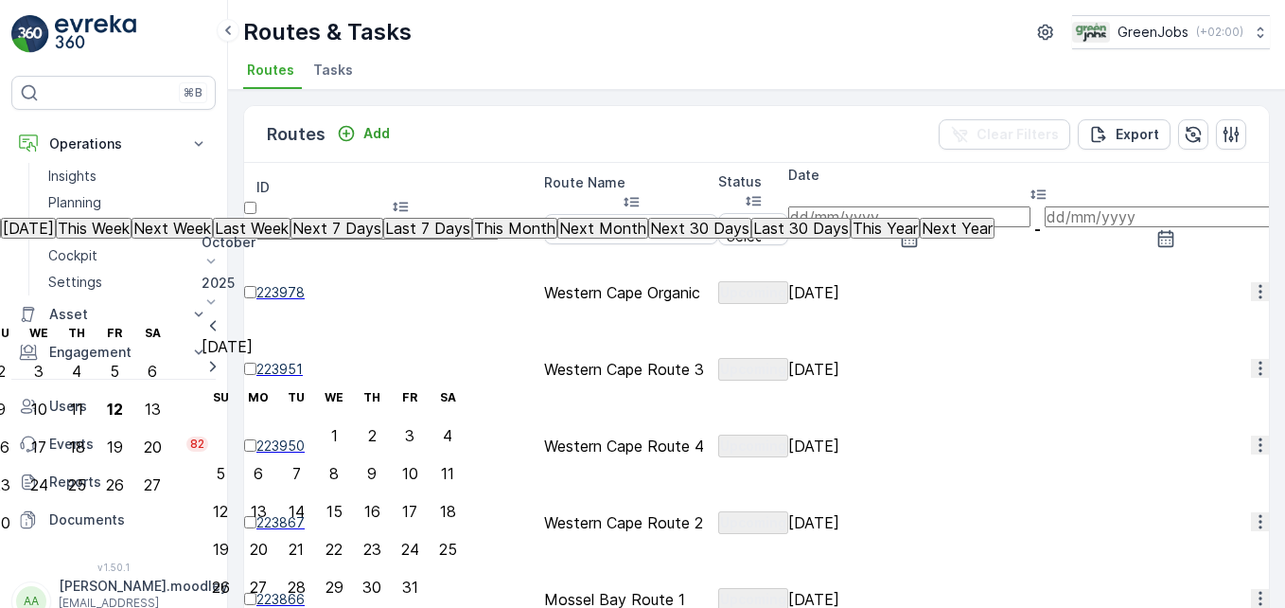
type input "[DATE]"
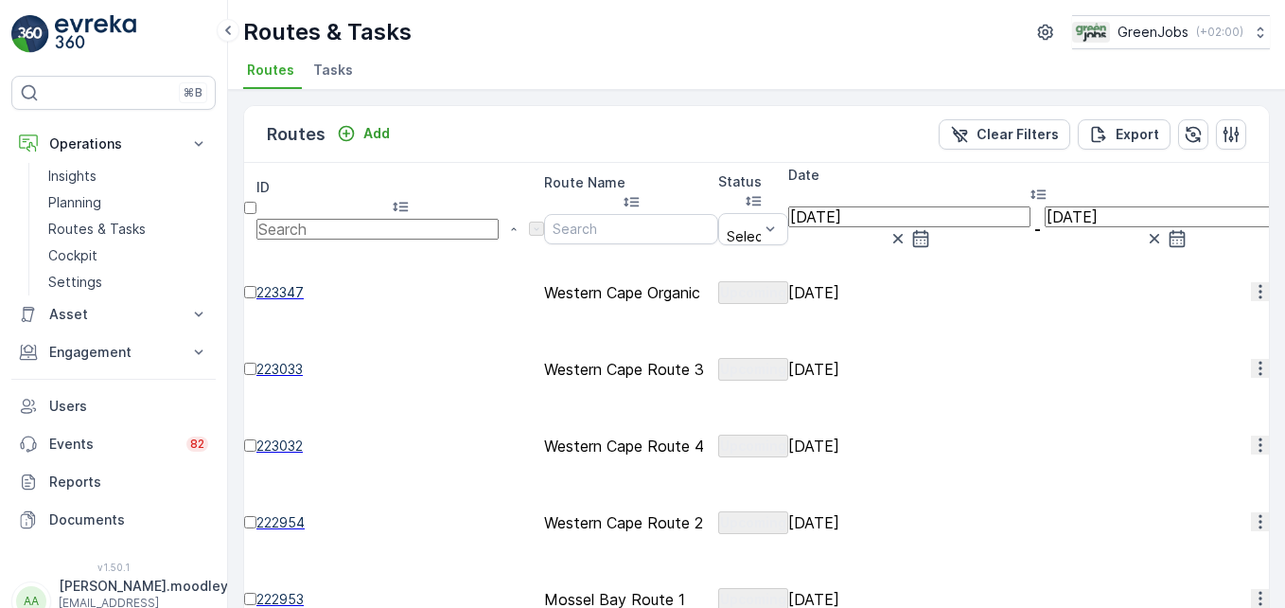
click at [919, 359] on icon "button" at bounding box center [1260, 368] width 19 height 19
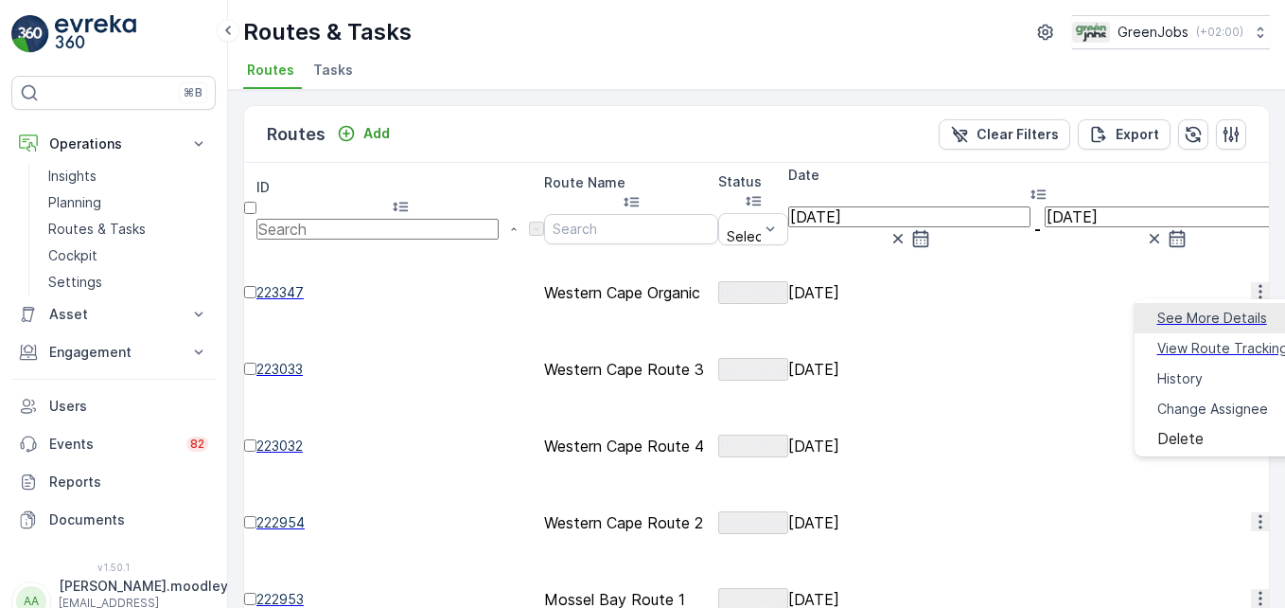
click at [919, 311] on span "See More Details" at bounding box center [1212, 317] width 110 height 19
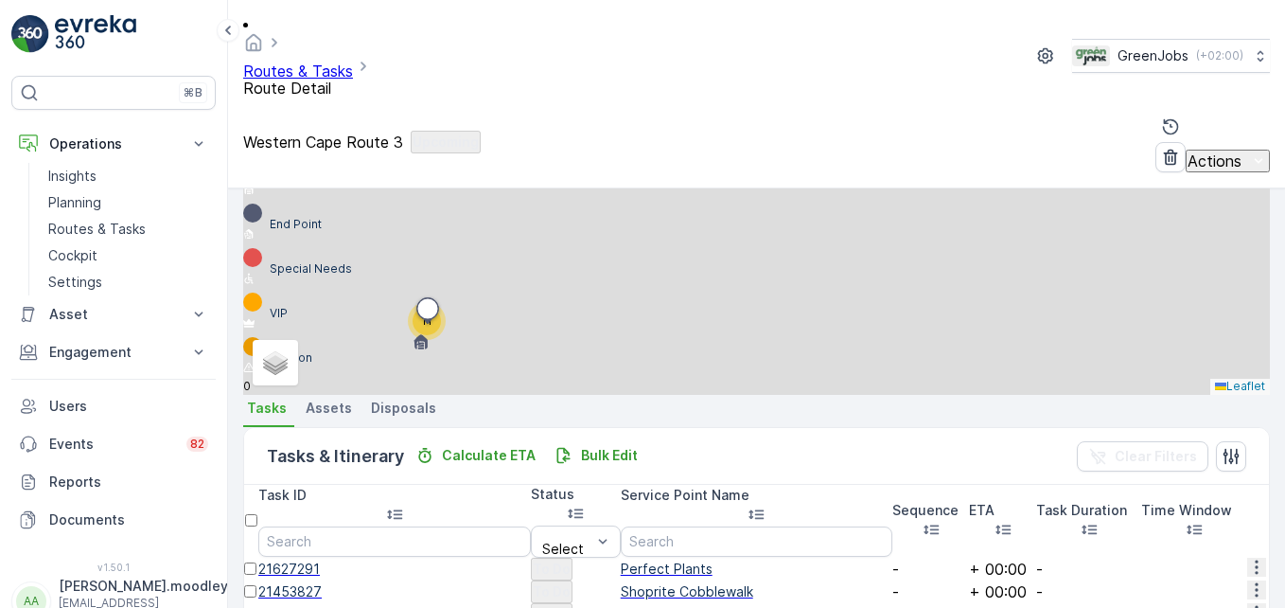
scroll to position [666, 0]
